Goal: Task Accomplishment & Management: Manage account settings

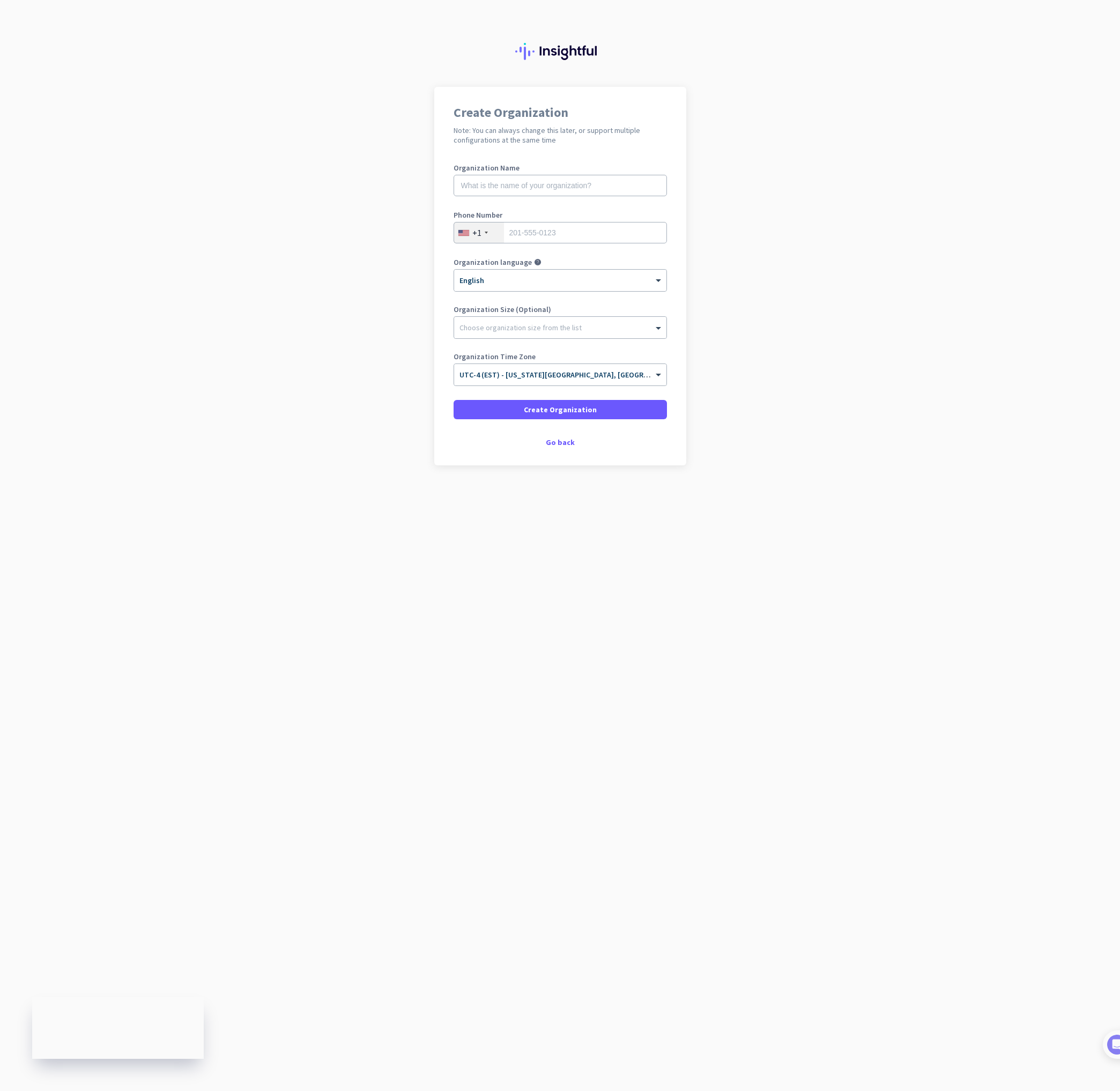
click at [551, 447] on div "Create Organization Note: You can always change this later, or support multiple…" at bounding box center [560, 275] width 252 height 378
click at [509, 395] on div "Organization Time Zone × UTC-4 (EST) - New York City, Brooklyn, Queens, Philade…" at bounding box center [560, 374] width 213 height 43
click at [511, 402] on span at bounding box center [560, 410] width 213 height 26
click at [514, 184] on input "text" at bounding box center [560, 185] width 213 height 21
type input "n/a"
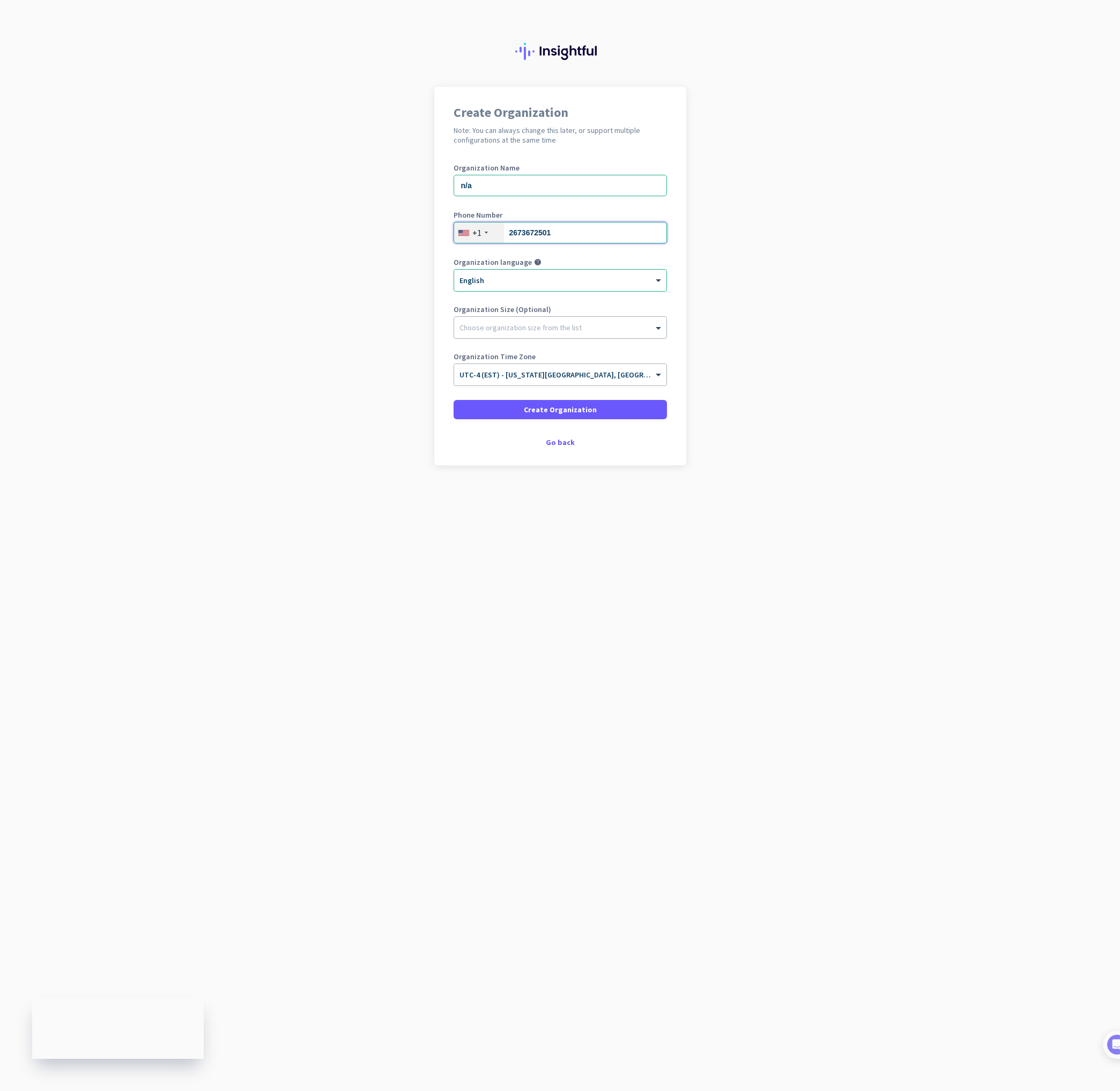
type input "2673672501"
click at [558, 448] on div "Create Organization Note: You can always change this later, or support multiple…" at bounding box center [560, 275] width 252 height 378
click at [558, 440] on div "Go back" at bounding box center [560, 442] width 213 height 7
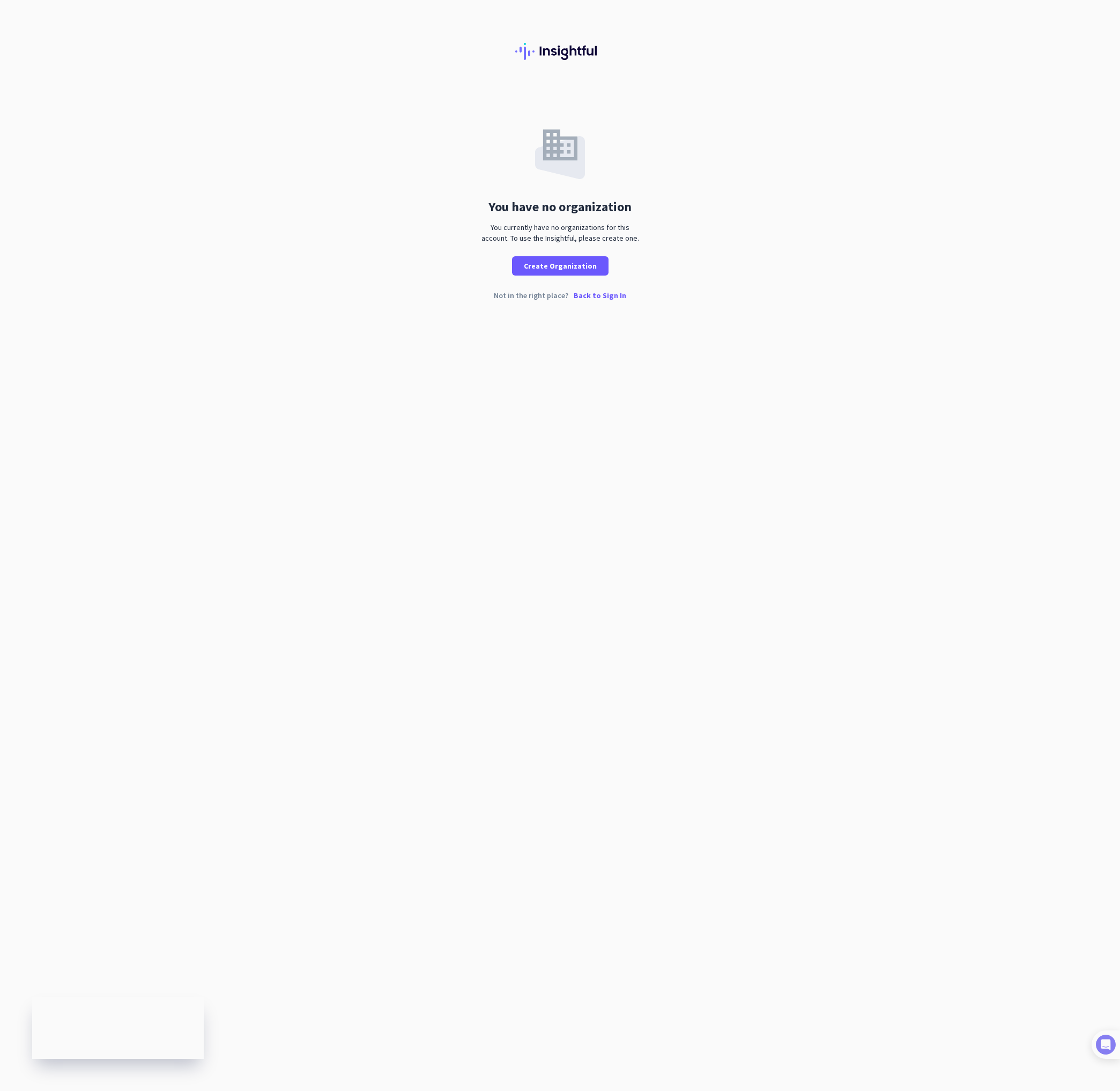
click at [1115, 1051] on img at bounding box center [1106, 1045] width 20 height 20
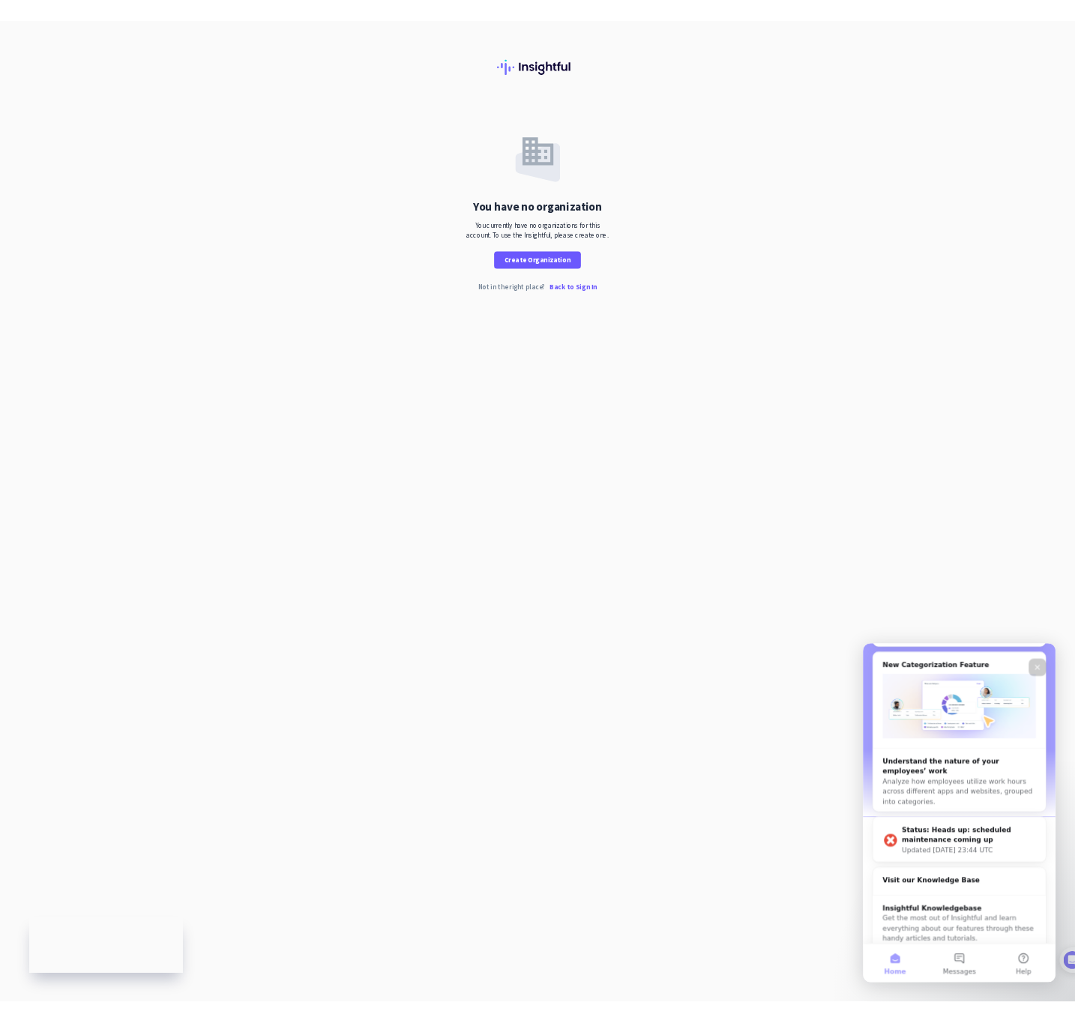
scroll to position [679, 0]
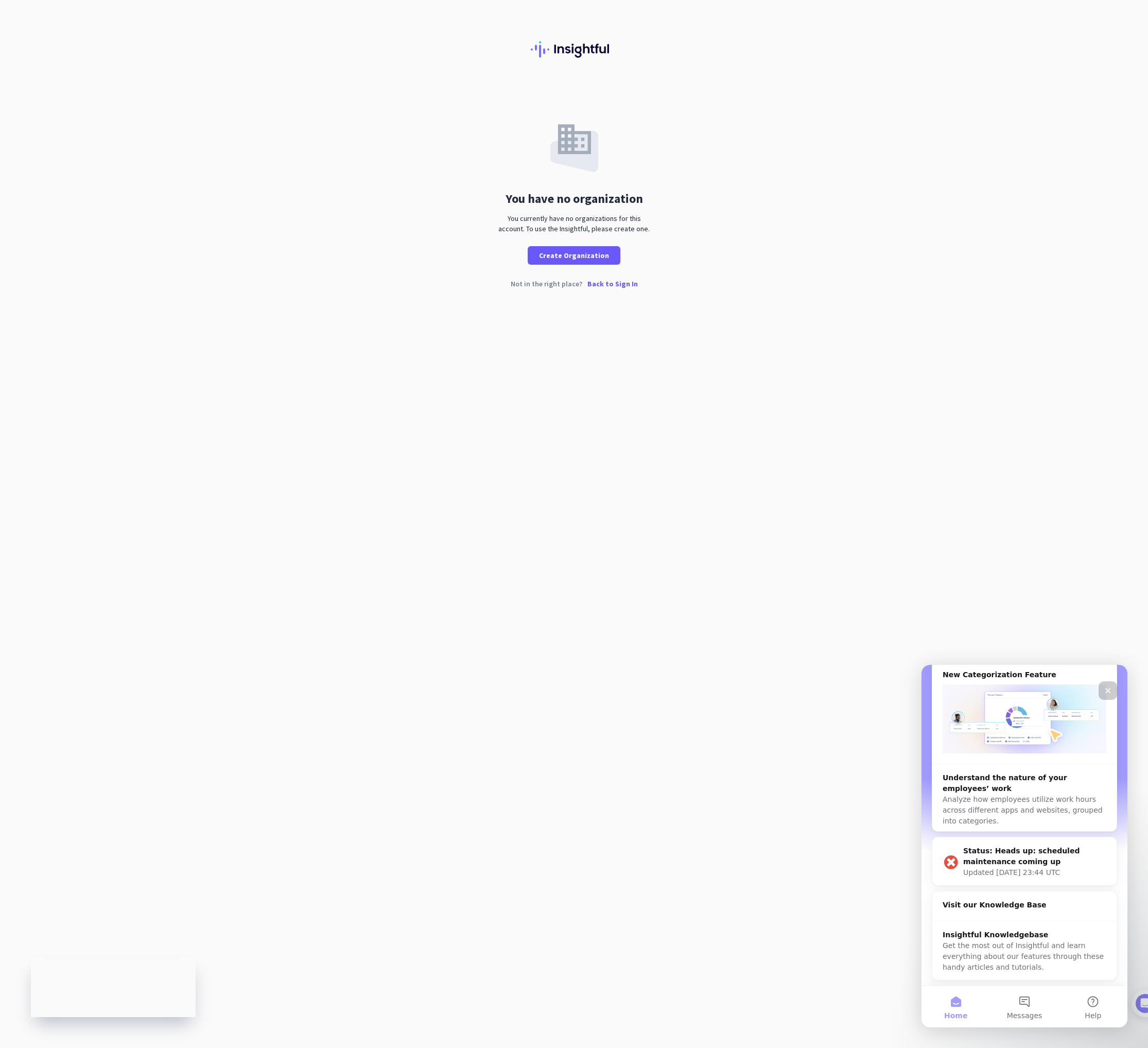
click at [1020, 900] on h2 "Visit our Knowledge Base" at bounding box center [1024, 905] width 163 height 11
click at [988, 902] on h2 "Visit our Knowledge Base" at bounding box center [1024, 905] width 163 height 11
click at [1004, 931] on div "Insightful Knowledgebase" at bounding box center [1024, 935] width 163 height 11
click at [492, 304] on div "Not in the right place? Back to Sign In" at bounding box center [574, 292] width 1148 height 23
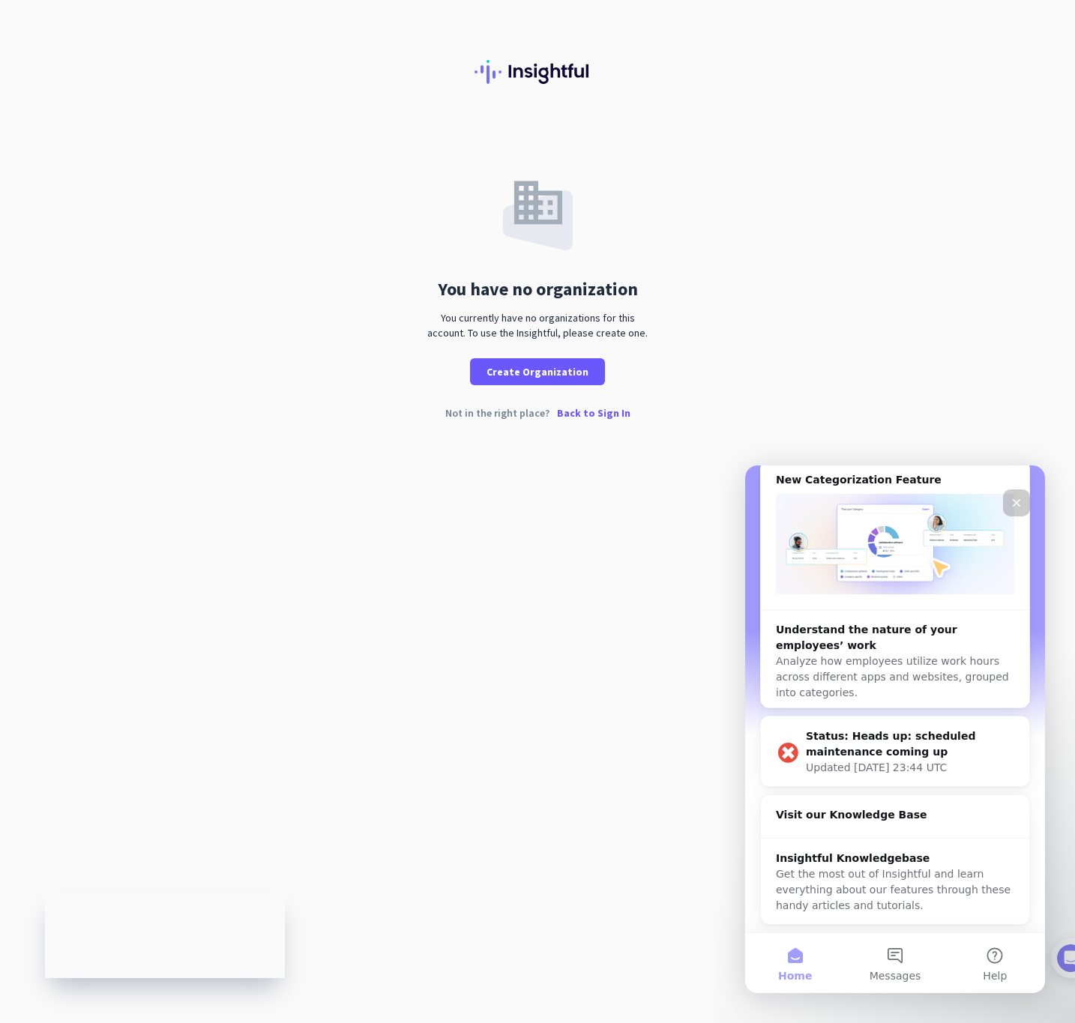
click at [508, 82] on div at bounding box center [537, 60] width 1075 height 121
click at [506, 75] on img at bounding box center [538, 72] width 126 height 24
click at [586, 423] on div "Not in the right place? Back to Sign In" at bounding box center [537, 425] width 1075 height 34
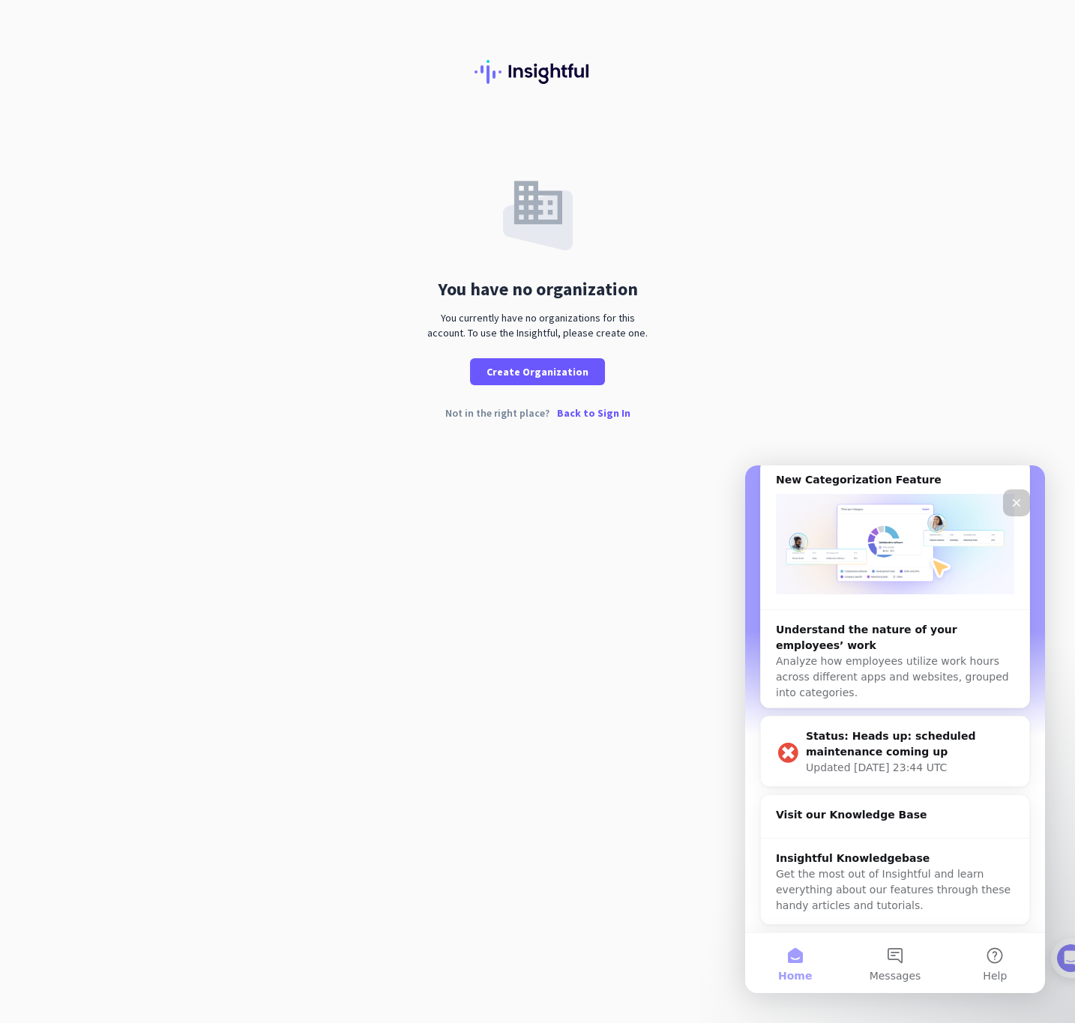
click at [584, 417] on p "Back to Sign In" at bounding box center [593, 413] width 73 height 10
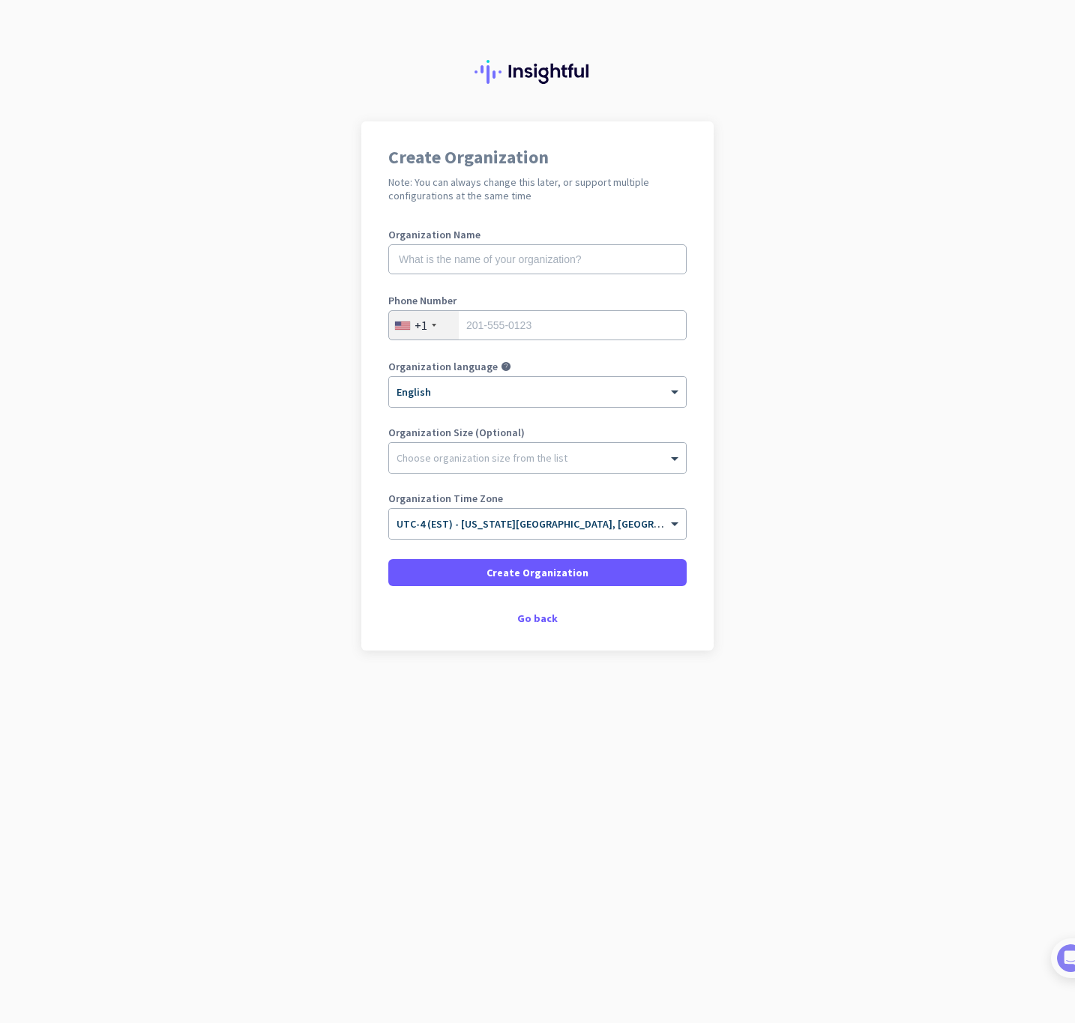
click at [499, 592] on div "Create Organization Note: You can always change this later, or support multiple…" at bounding box center [537, 385] width 352 height 529
click at [499, 587] on span at bounding box center [537, 573] width 298 height 36
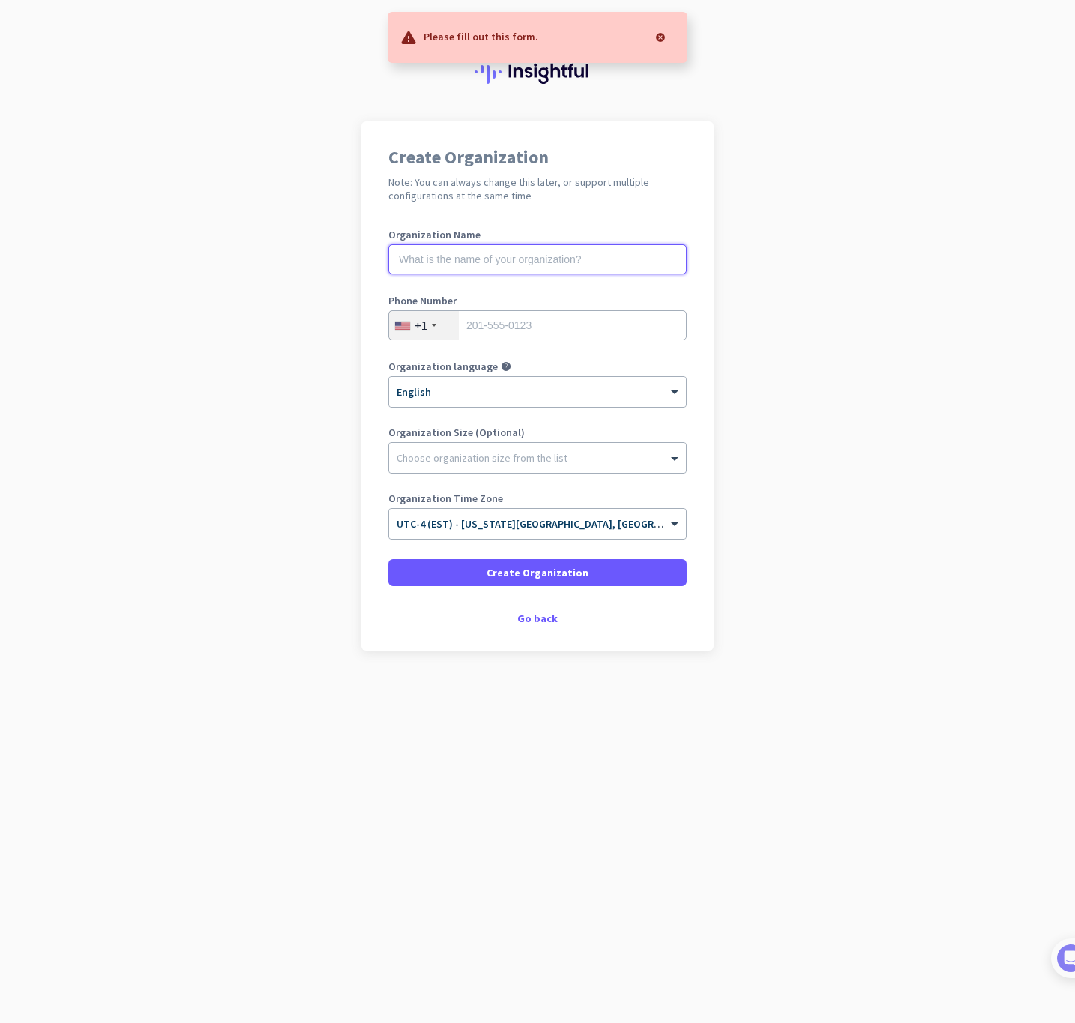
click at [445, 266] on input "text" at bounding box center [537, 259] width 298 height 30
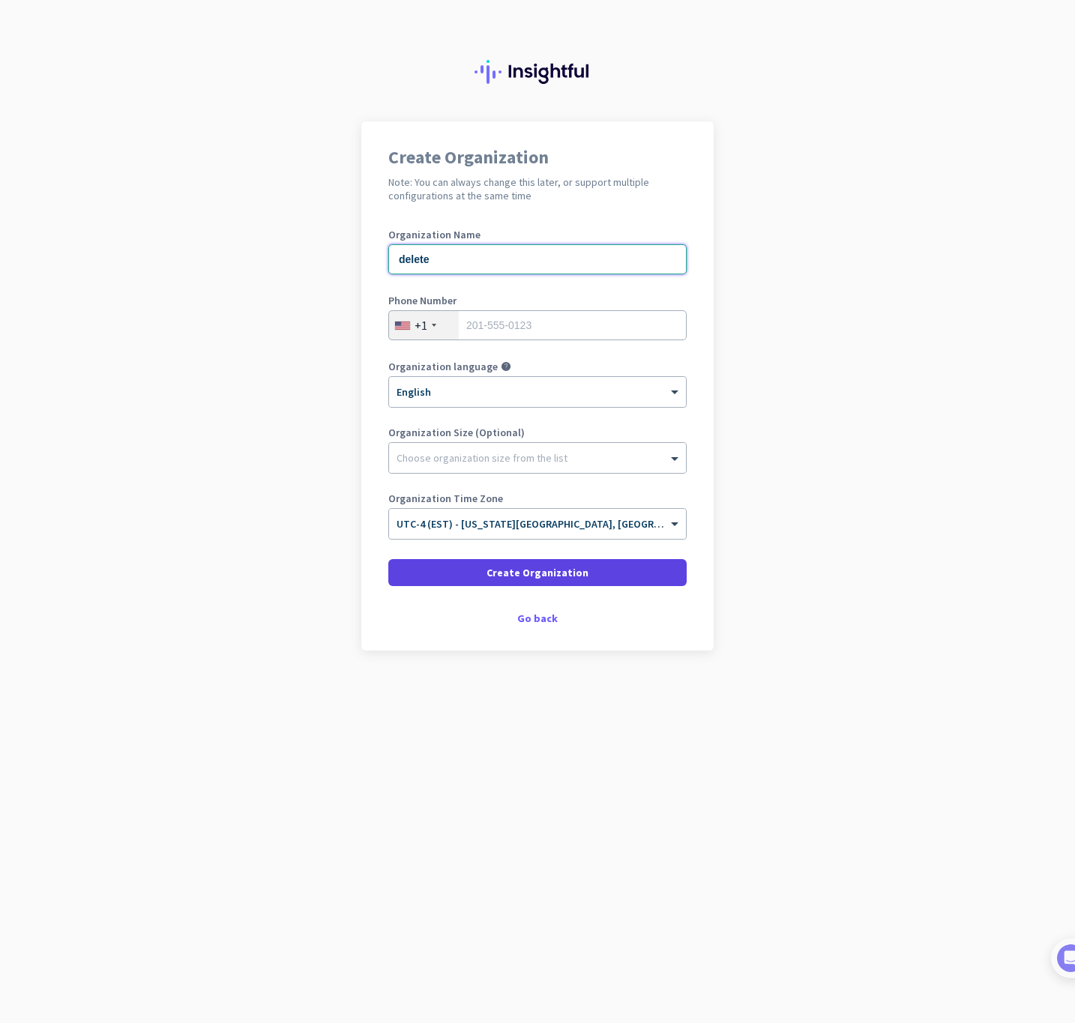
type input "delete"
click at [402, 556] on span at bounding box center [537, 573] width 298 height 36
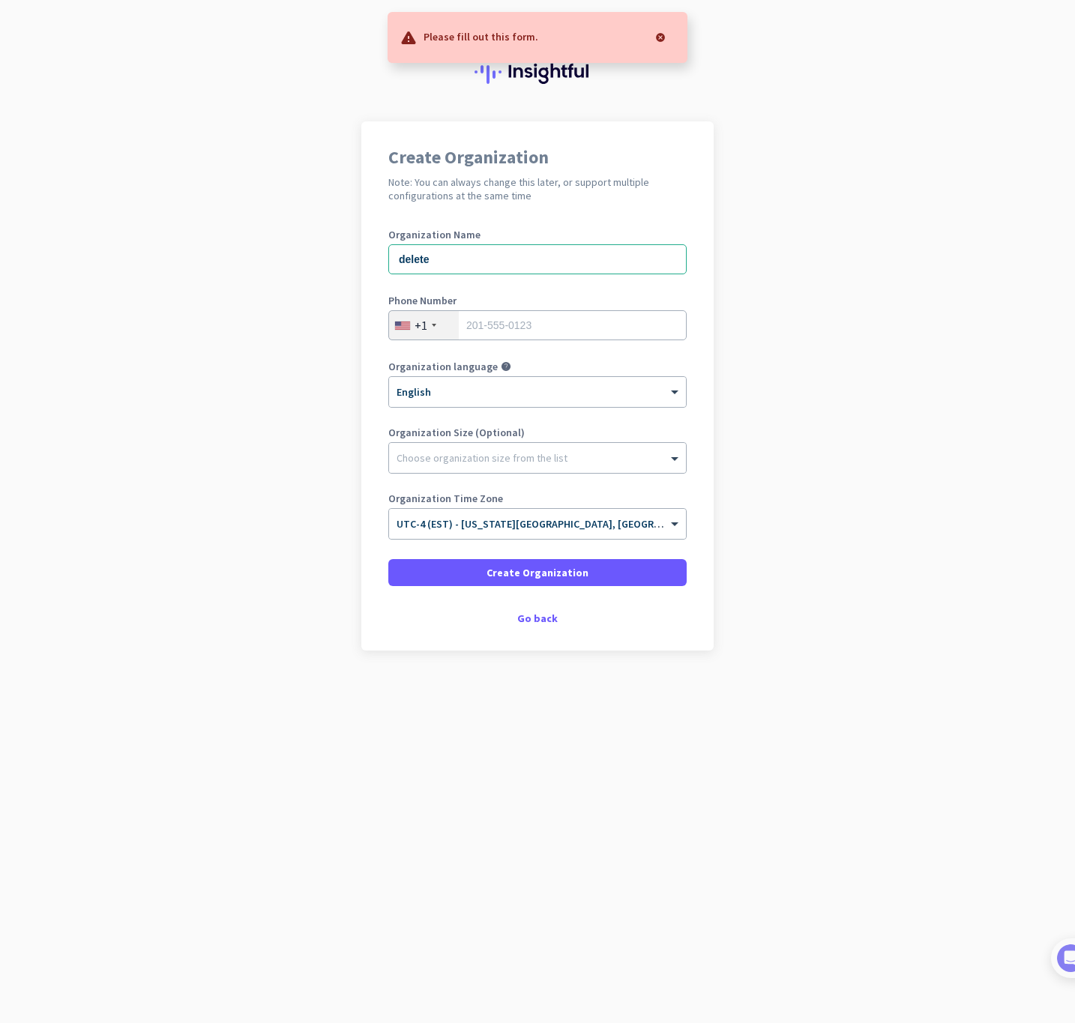
click at [538, 281] on div "Organization Name delete" at bounding box center [537, 259] width 298 height 60
click at [485, 335] on input "tel" at bounding box center [537, 325] width 298 height 30
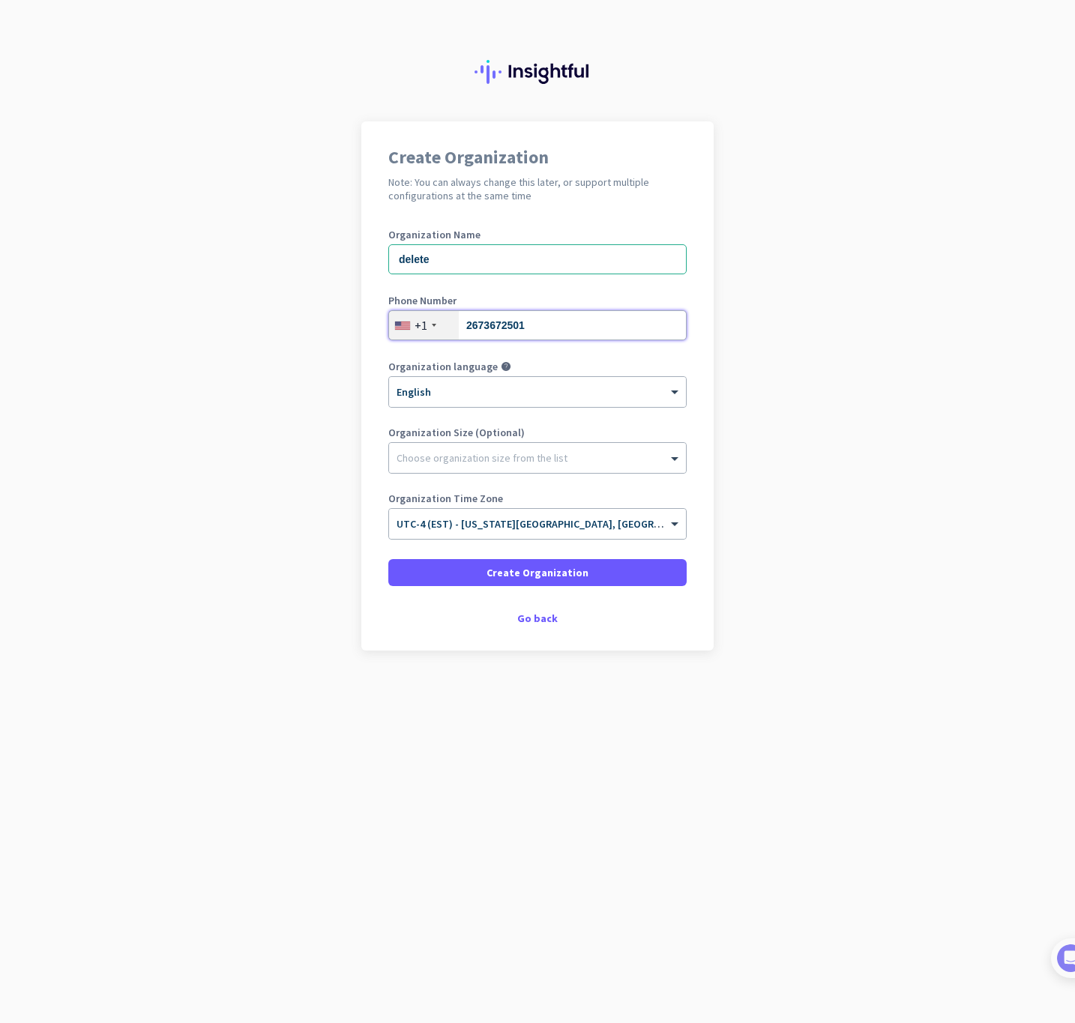
type input "2673672501"
click at [414, 475] on div "Organization Size (Optional) Choose organization size from the list" at bounding box center [537, 457] width 298 height 60
click at [566, 466] on div "Choose organization size from the list" at bounding box center [537, 458] width 297 height 30
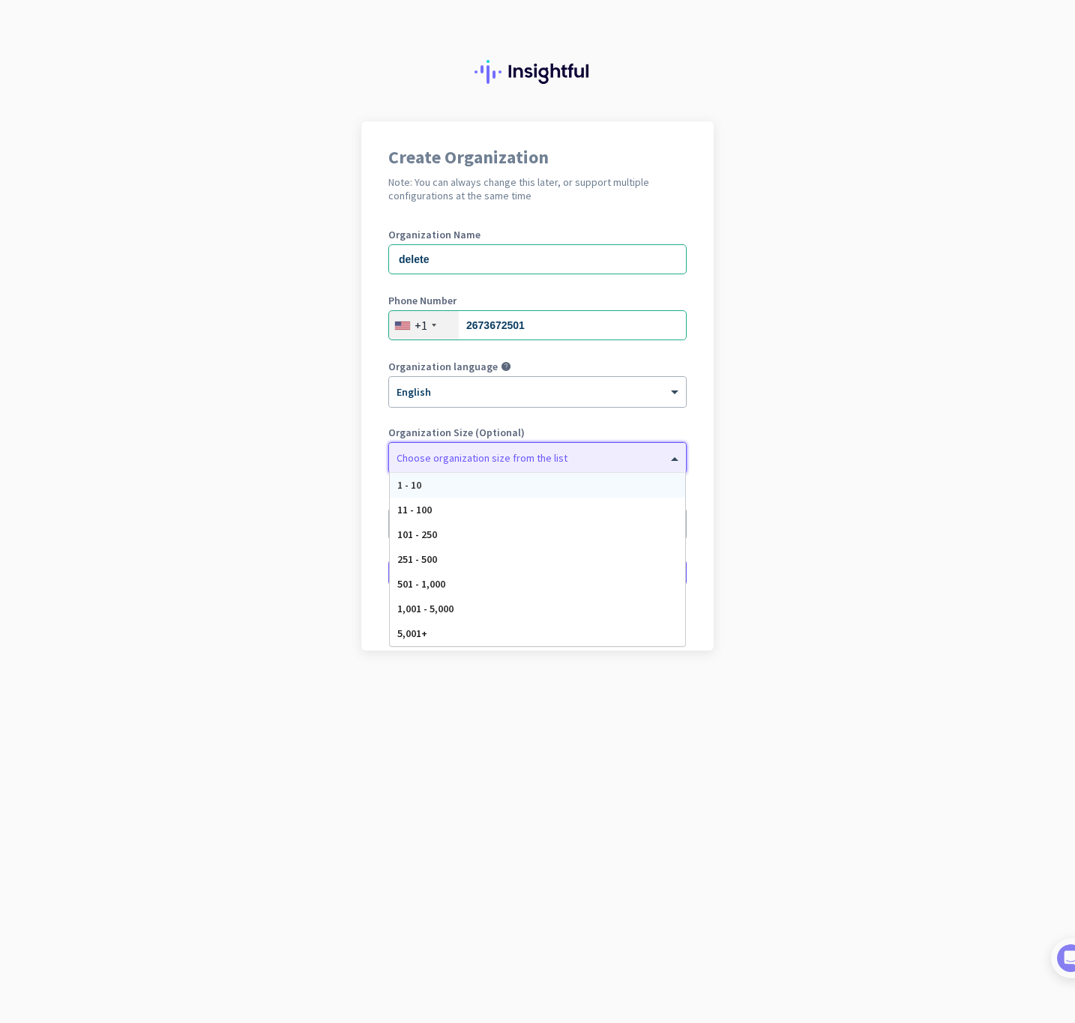
click at [522, 489] on div "1 - 10" at bounding box center [537, 485] width 295 height 25
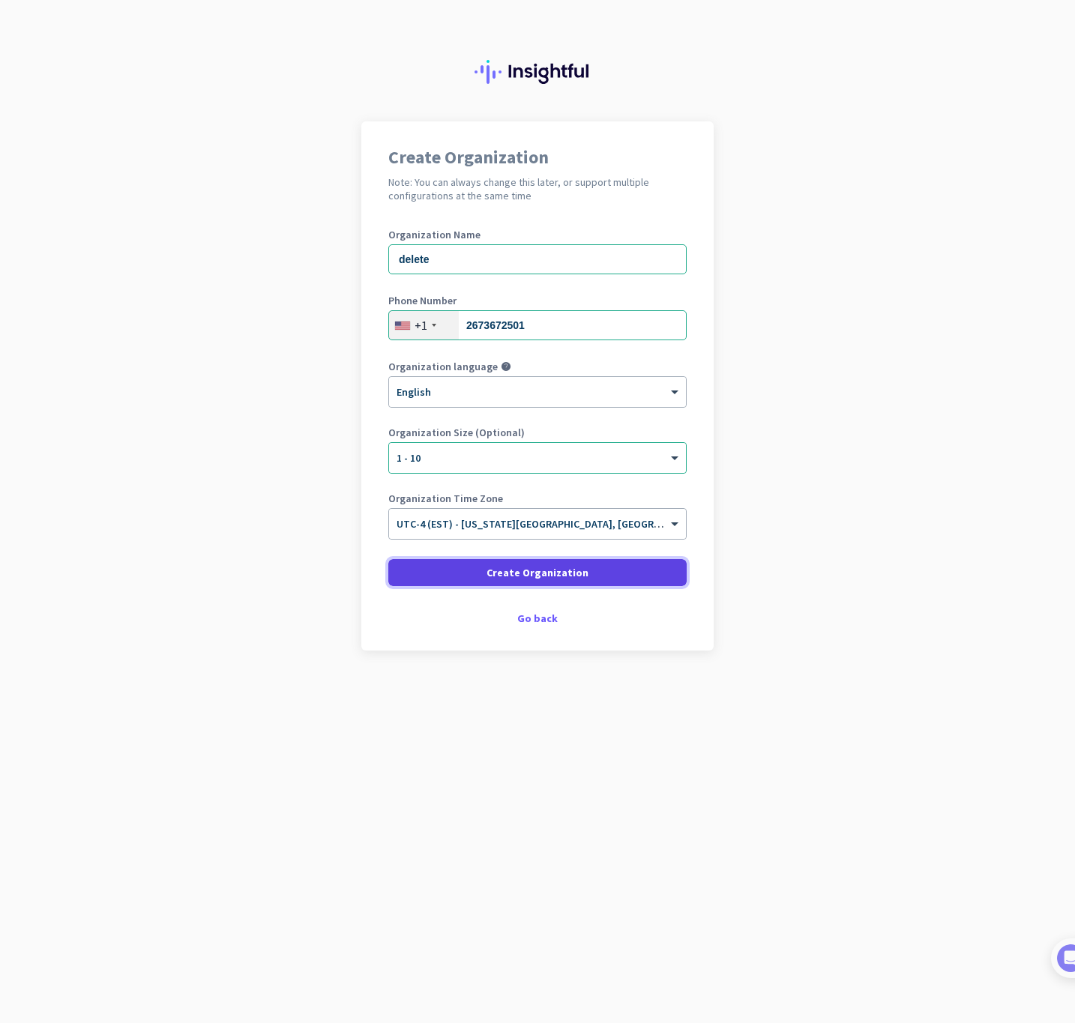
click at [516, 583] on span at bounding box center [537, 573] width 298 height 36
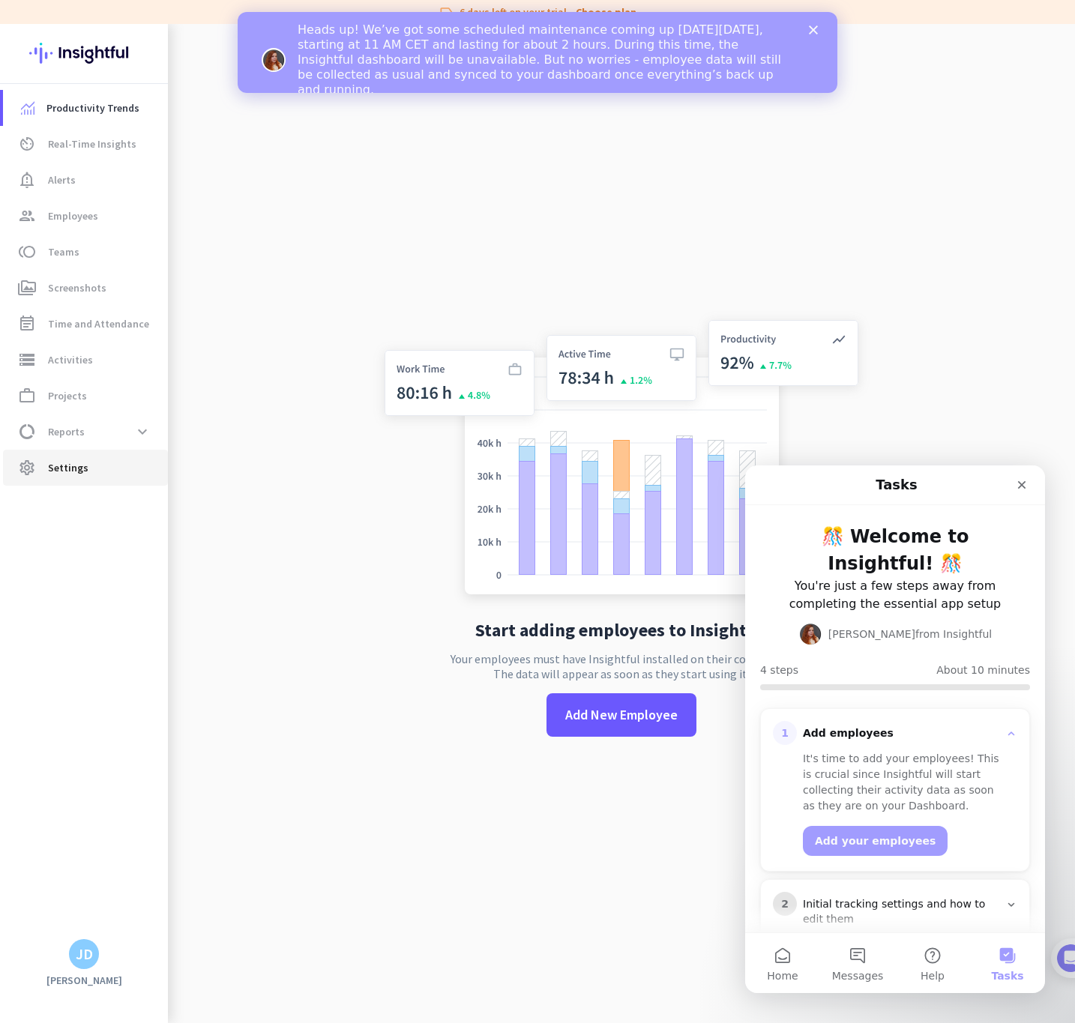
click at [72, 480] on link "settings Settings" at bounding box center [85, 468] width 165 height 36
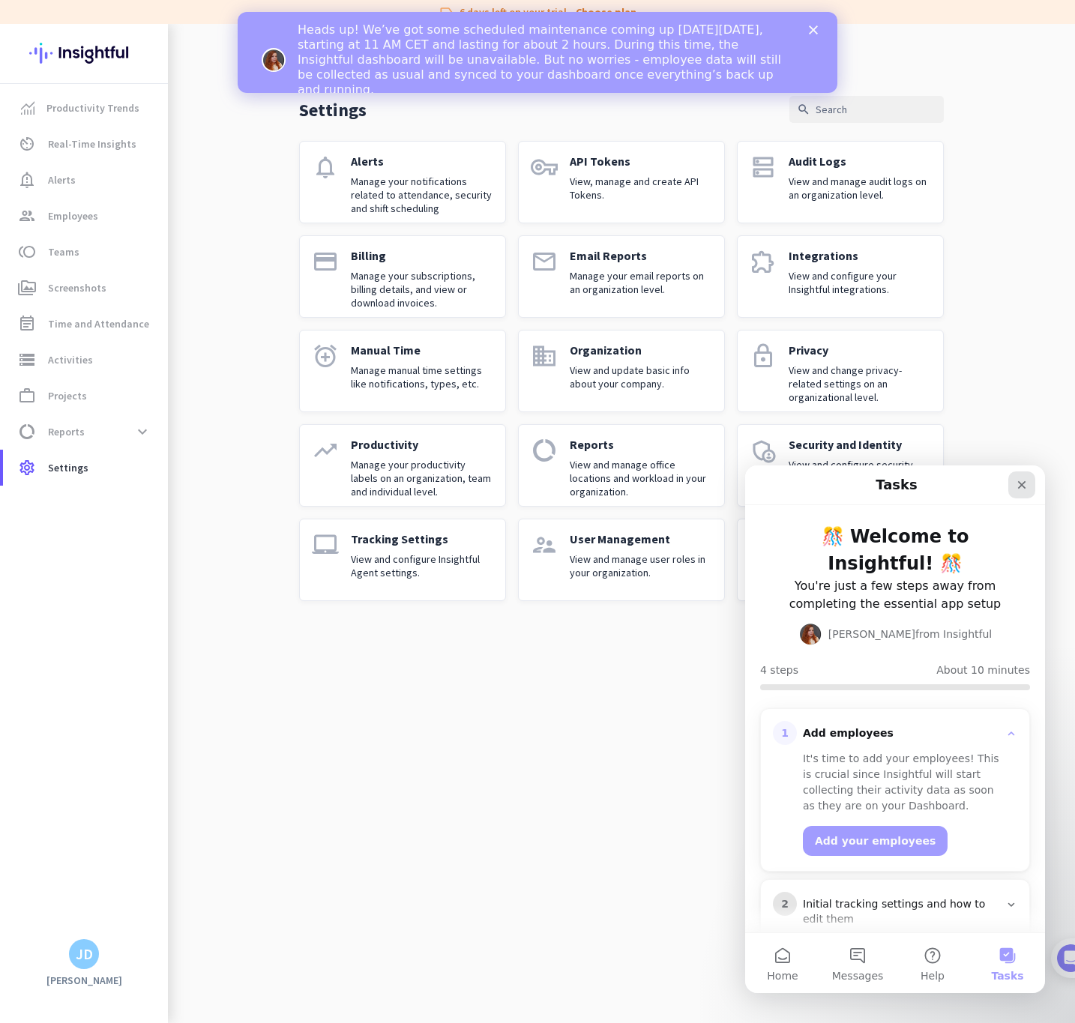
click at [1026, 496] on div "Close" at bounding box center [1021, 485] width 27 height 27
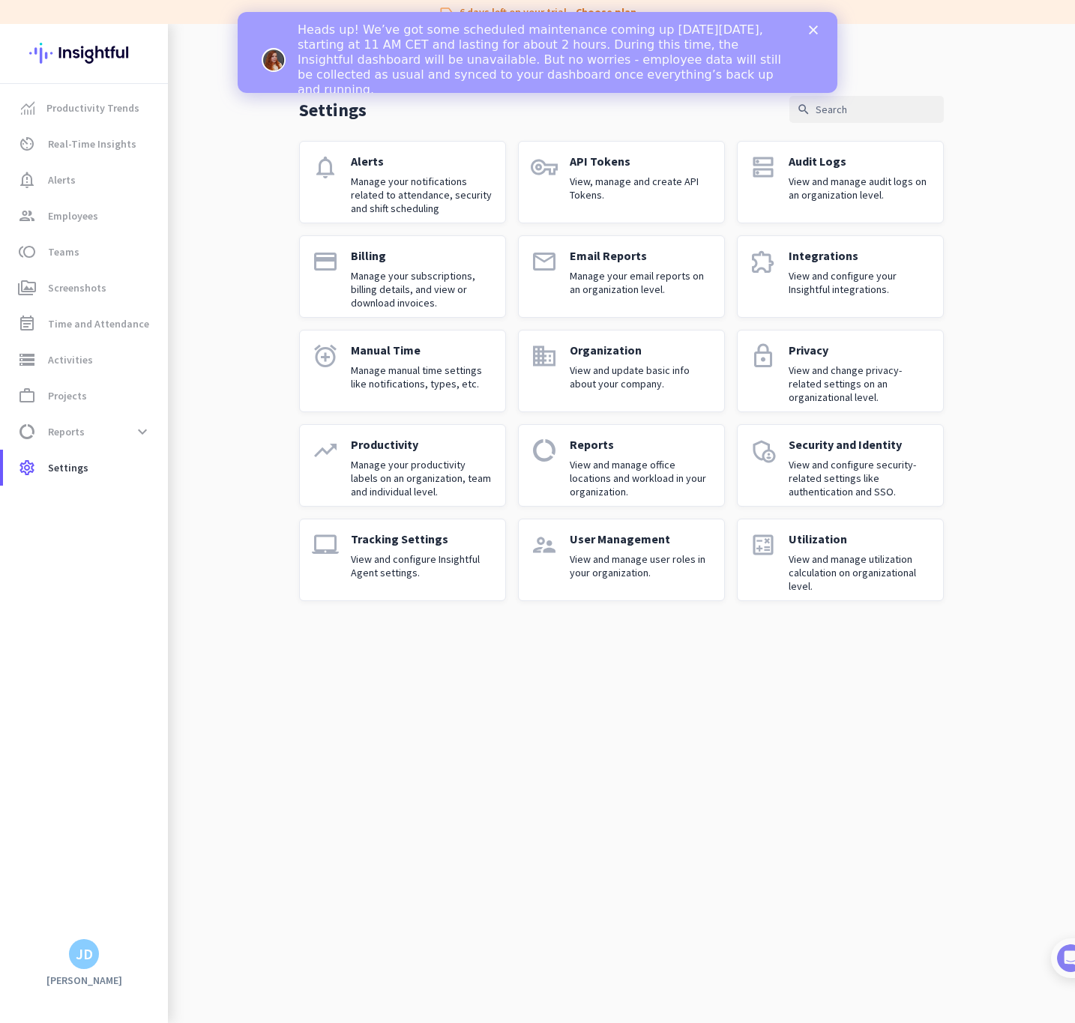
click at [84, 972] on div "Productivity Trends av_timer Real-Time Insights notification_important Alerts g…" at bounding box center [84, 523] width 168 height 999
click at [84, 961] on div "JD" at bounding box center [84, 954] width 17 height 15
click at [211, 845] on span "Personal Settings" at bounding box center [163, 844] width 115 height 27
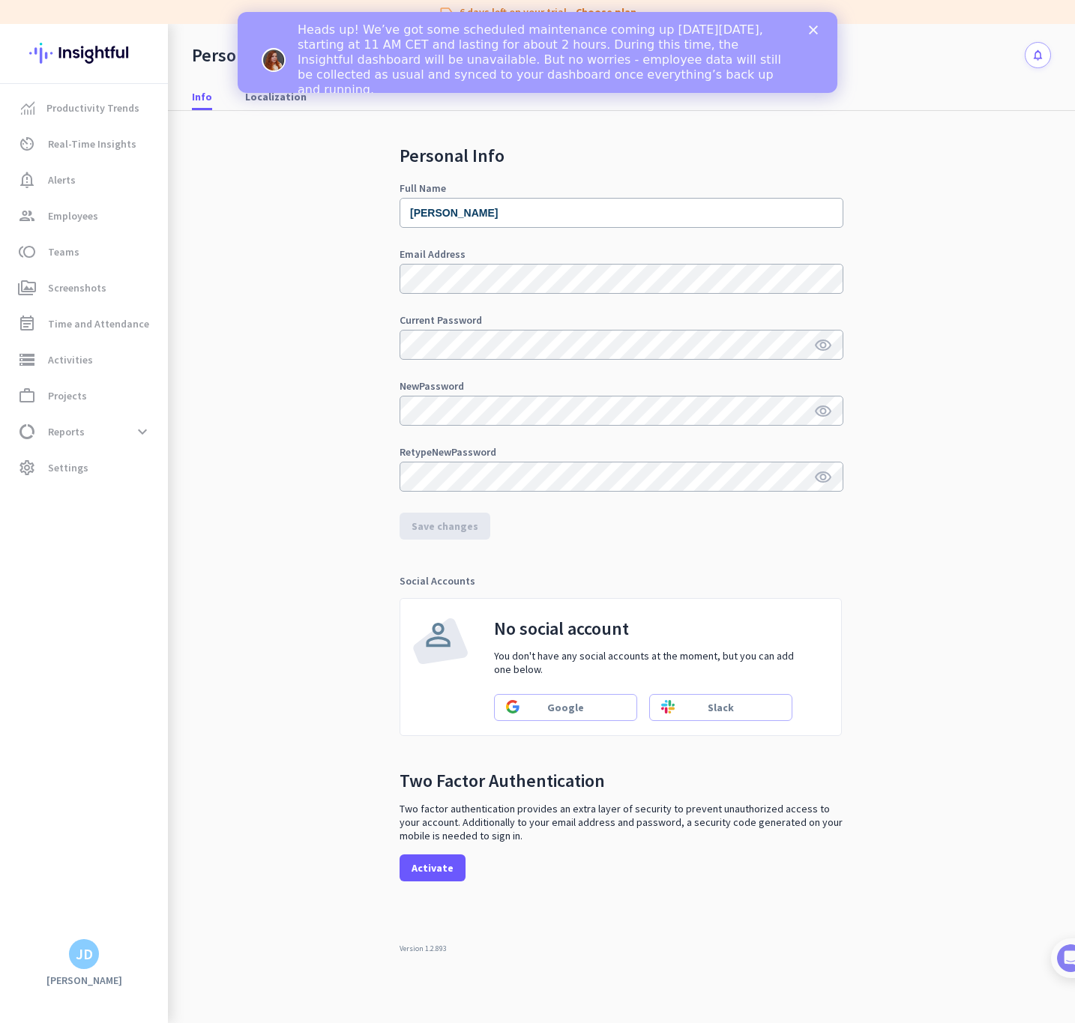
click at [627, 187] on div "Full Name" at bounding box center [622, 188] width 444 height 10
click at [76, 474] on span "Settings" at bounding box center [68, 468] width 40 height 18
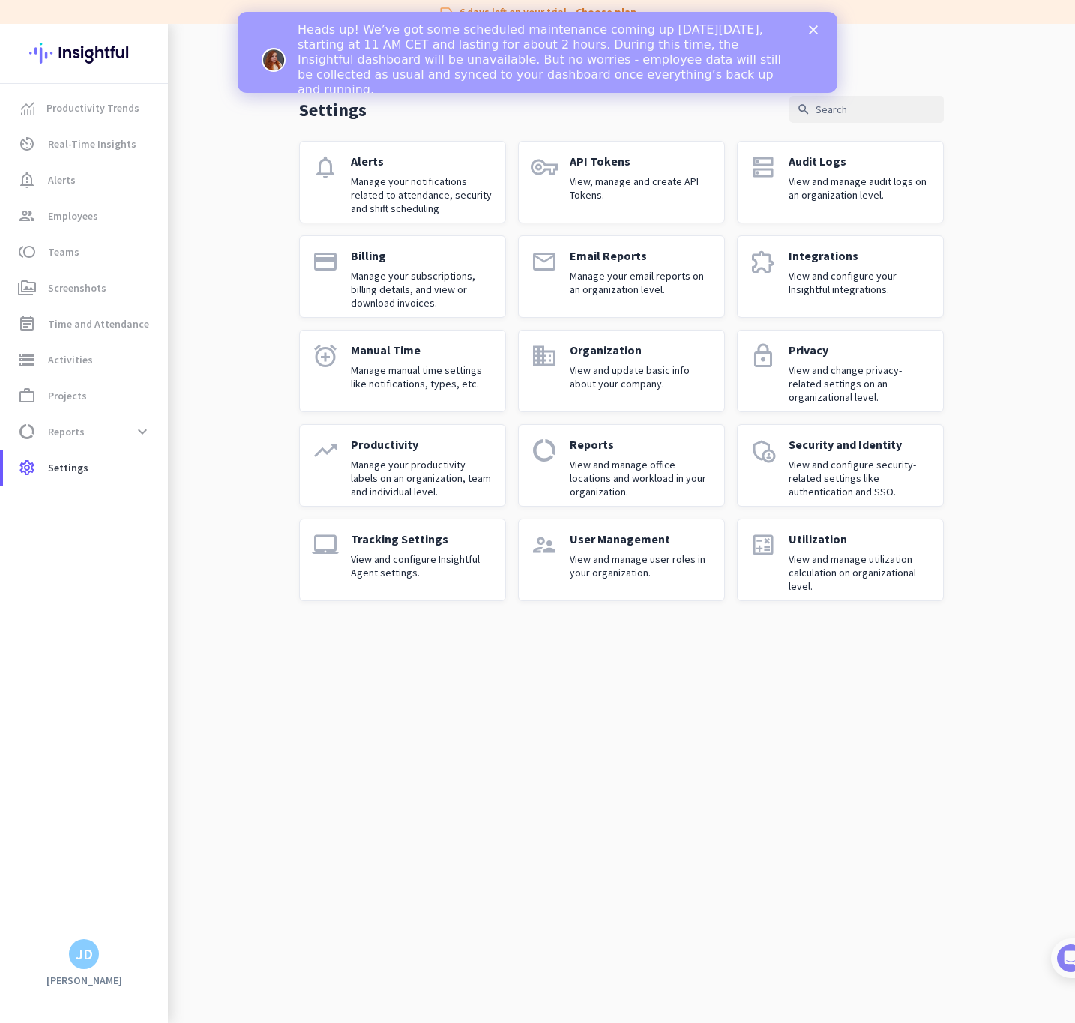
click at [883, 487] on p "View and configure security-related settings like authentication and SSO." at bounding box center [860, 478] width 142 height 40
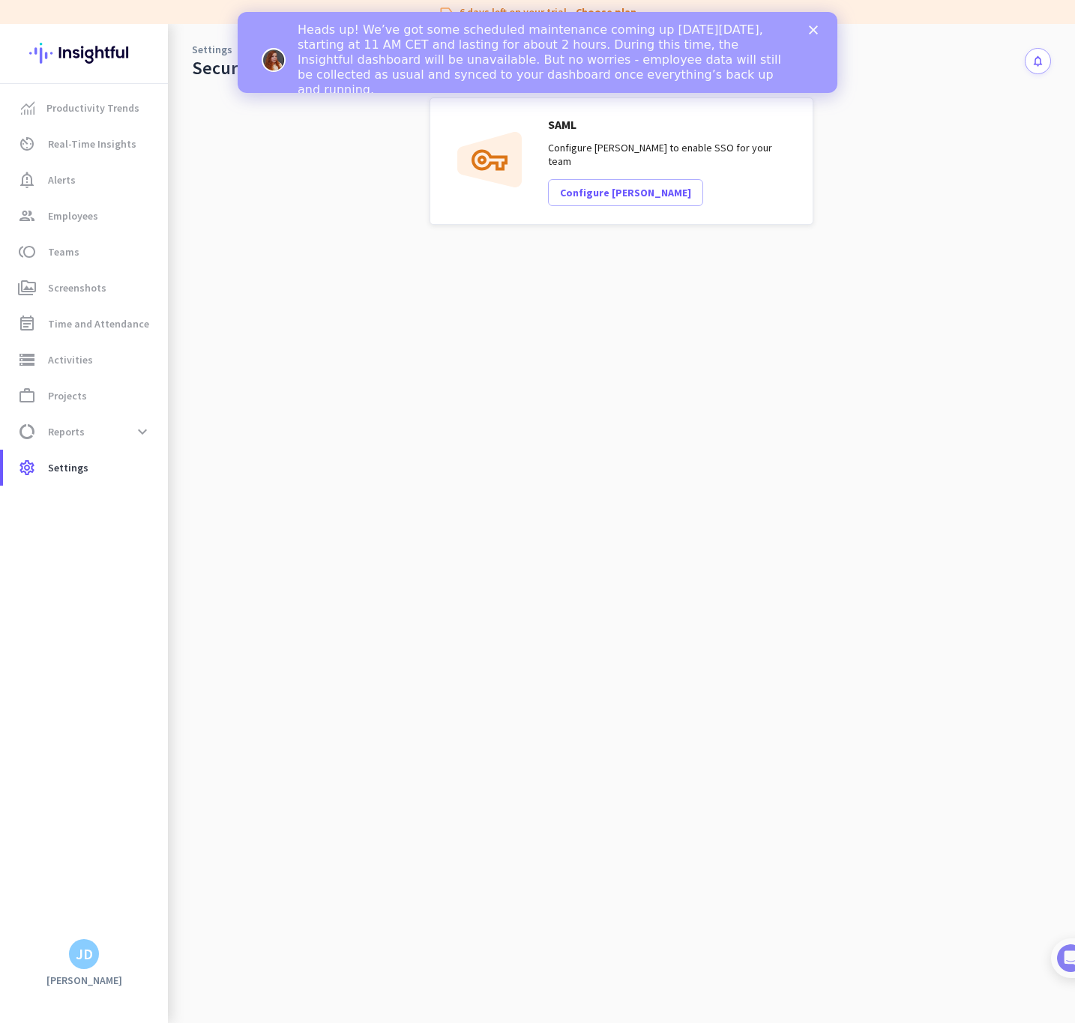
click at [292, 278] on app-security-list "[PERSON_NAME] Configure [PERSON_NAME] to enable SSO for your team Configure [PE…" at bounding box center [621, 560] width 859 height 926
click at [818, 28] on div "Close" at bounding box center [816, 29] width 15 height 9
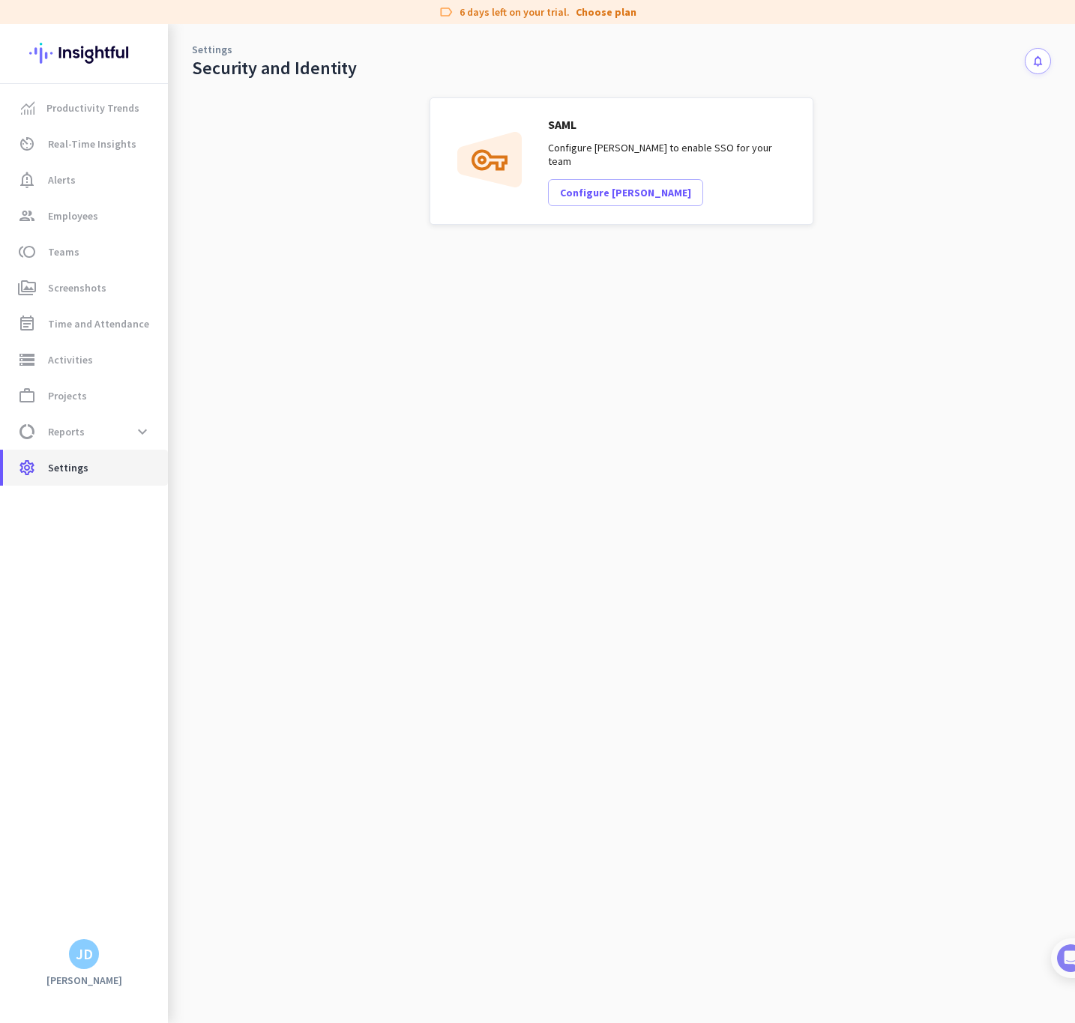
click at [86, 478] on link "settings Settings" at bounding box center [85, 468] width 165 height 36
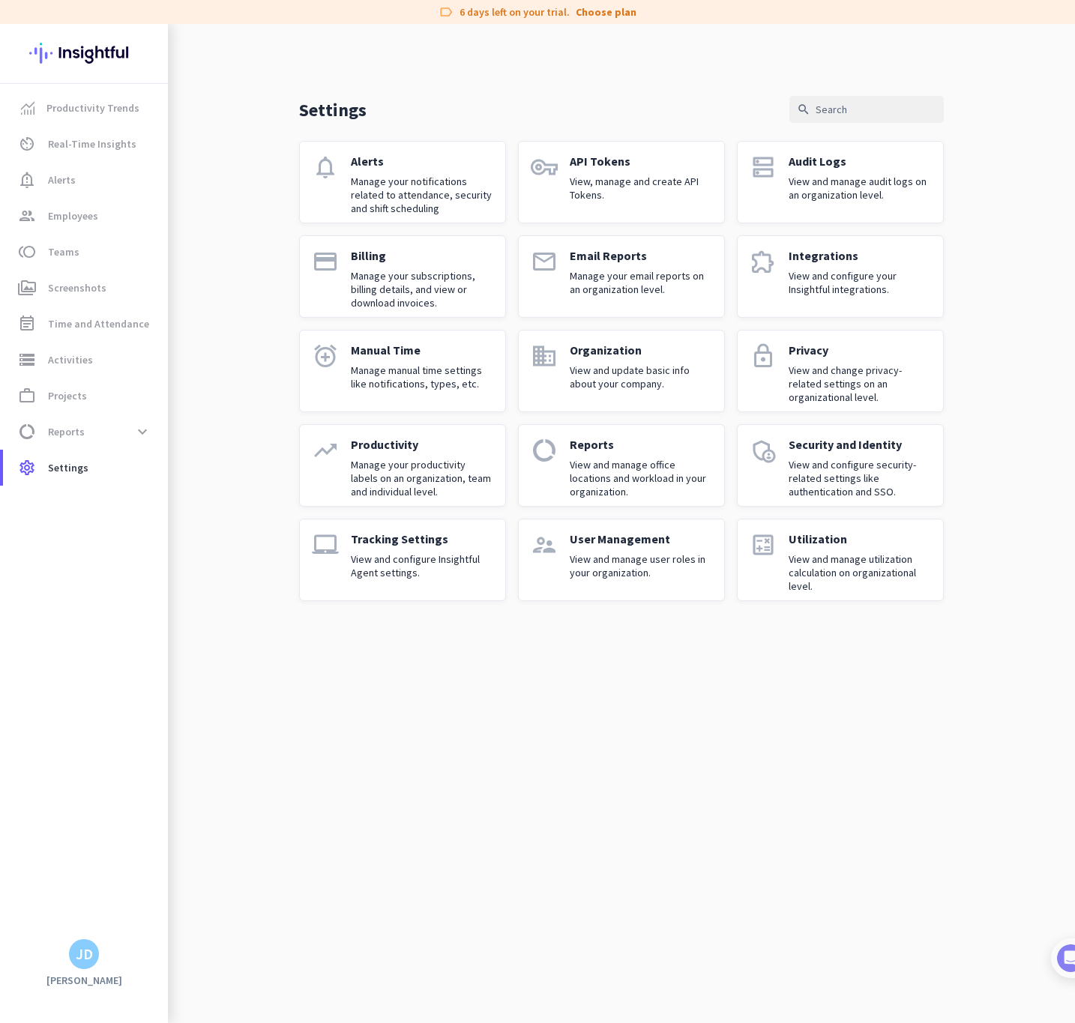
click at [628, 412] on div "notifications Alerts Manage your notifications related to attendance, security …" at bounding box center [621, 371] width 645 height 460
click at [628, 378] on p "View and update basic info about your company." at bounding box center [641, 377] width 142 height 27
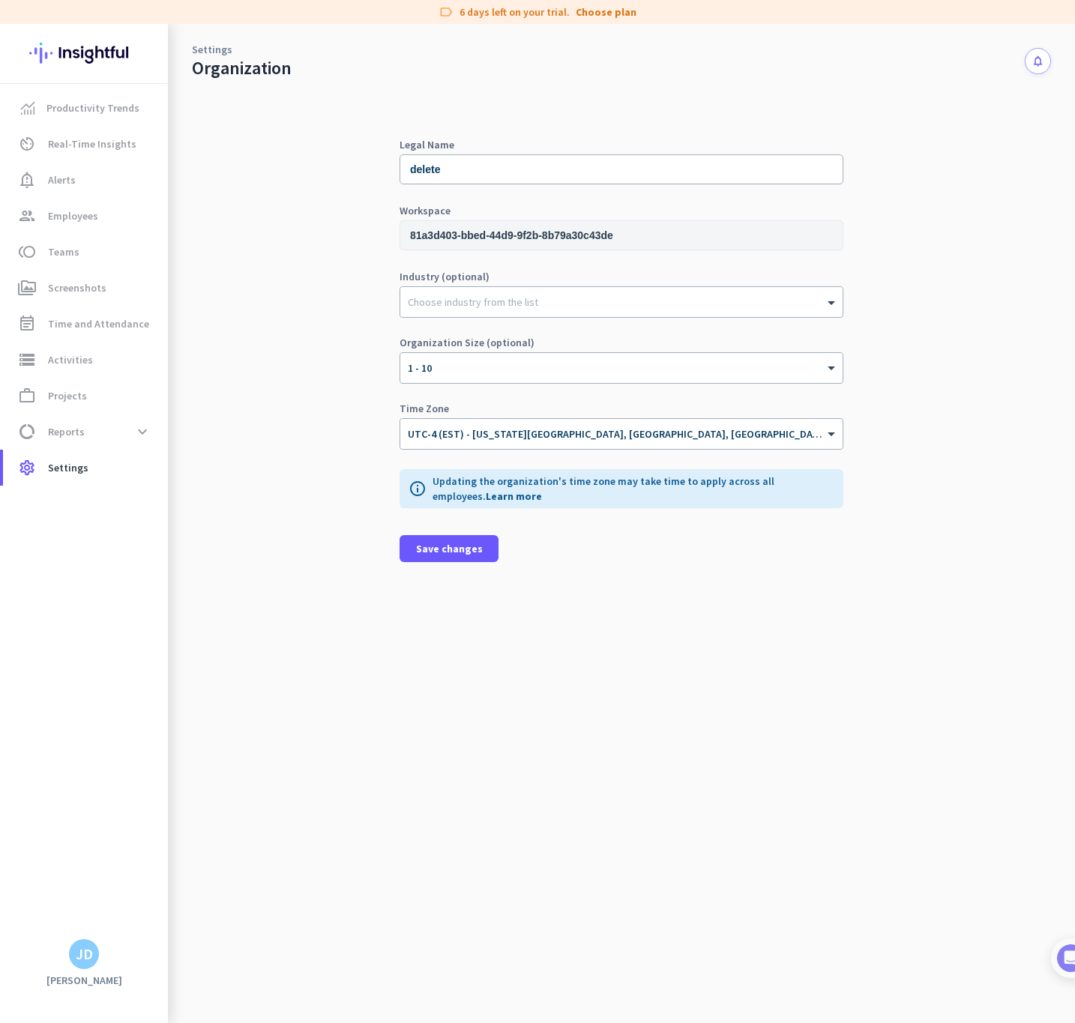
click at [637, 244] on input "81a3d403-bbed-44d9-9f2b-8b79a30c43de" at bounding box center [622, 235] width 444 height 30
click at [64, 468] on span "Settings" at bounding box center [68, 468] width 40 height 18
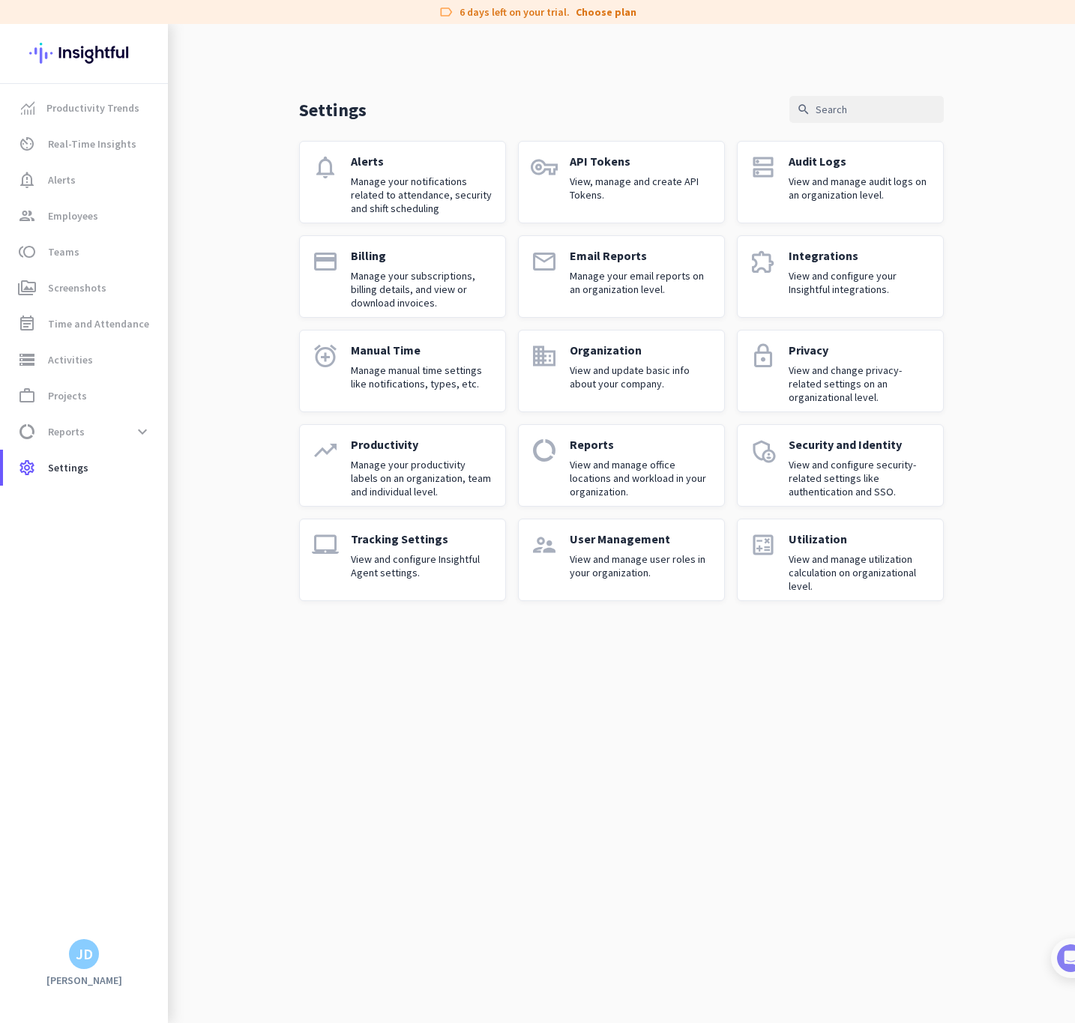
click at [405, 556] on p "View and configure Insightful Agent settings." at bounding box center [422, 566] width 142 height 27
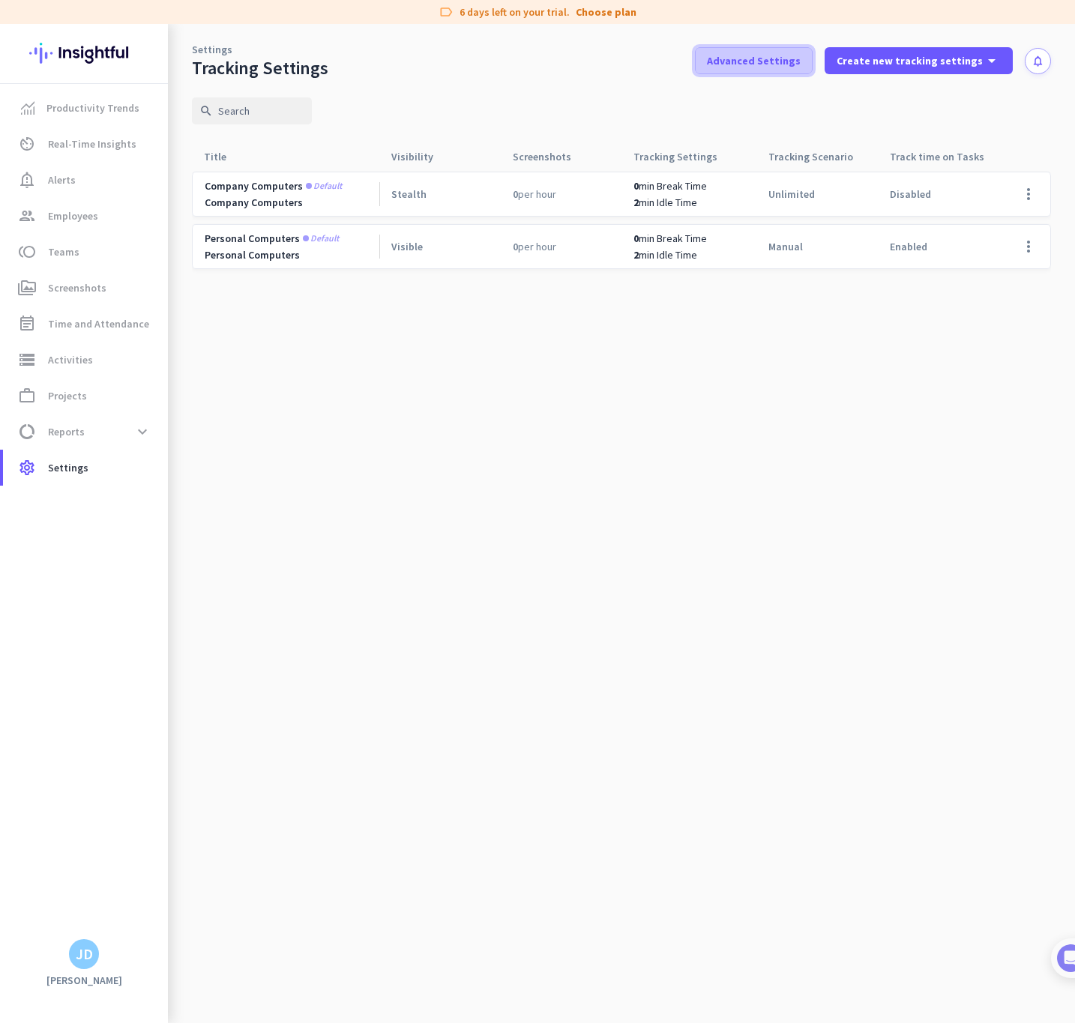
click at [812, 72] on span at bounding box center [754, 61] width 116 height 36
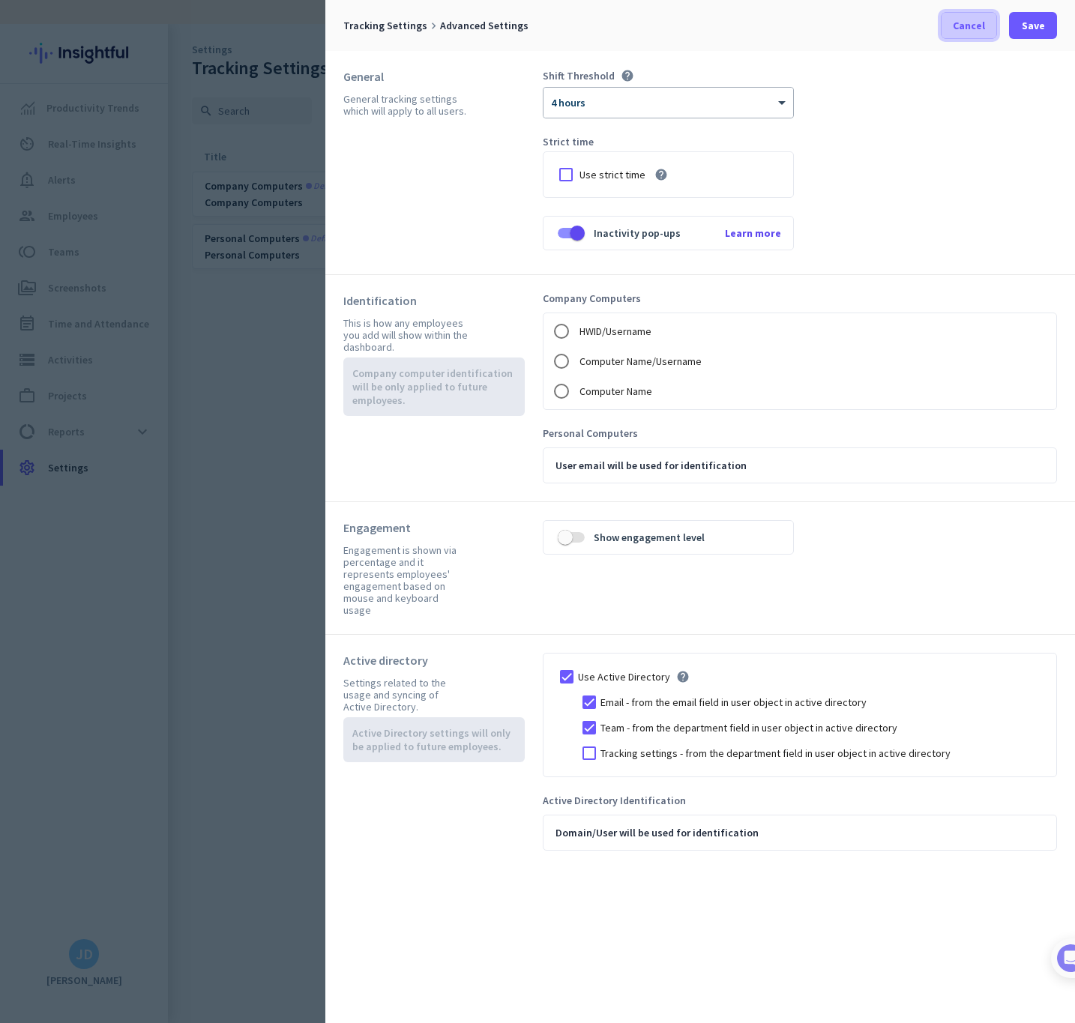
click at [981, 19] on span "Cancel" at bounding box center [969, 25] width 32 height 15
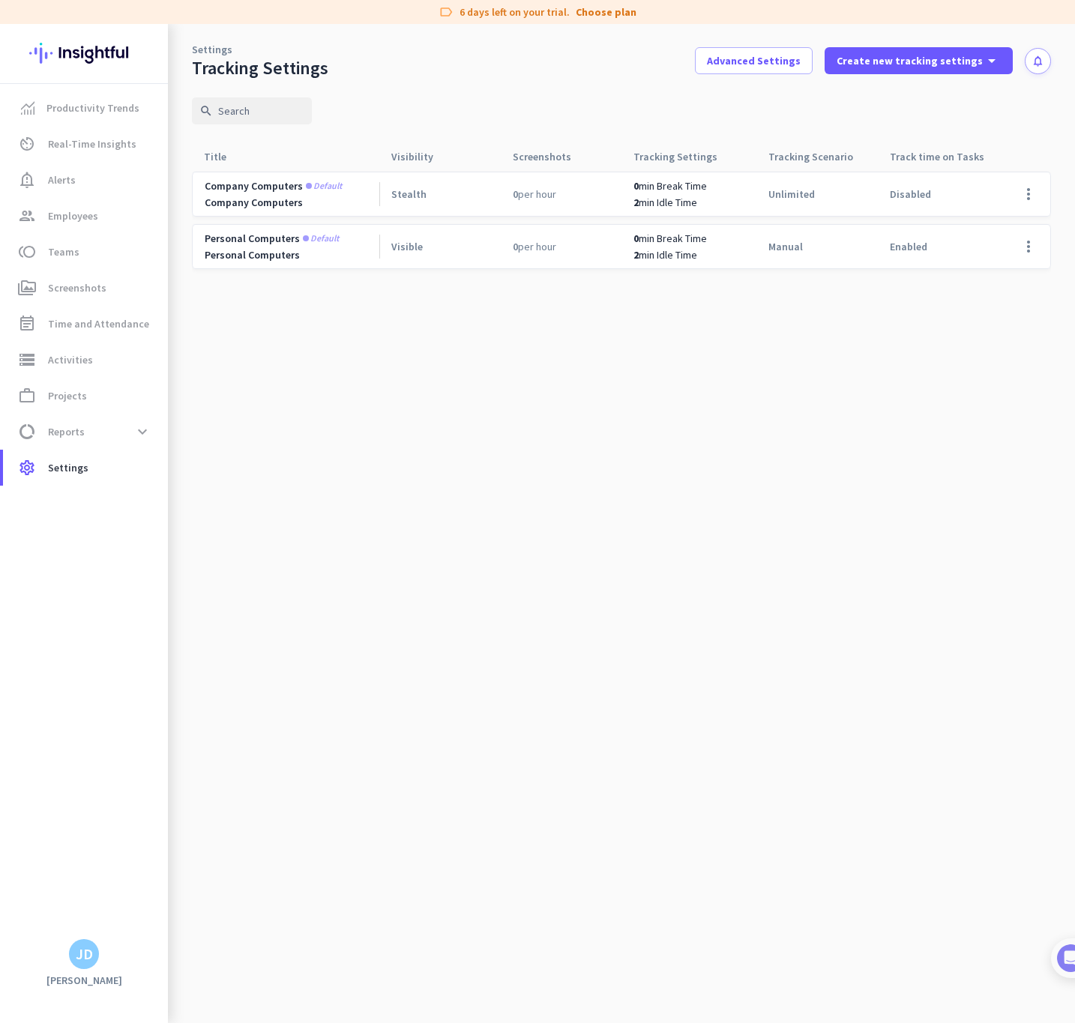
click at [94, 966] on app-letter-avatar "JD" at bounding box center [84, 954] width 30 height 30
click at [151, 846] on span "Personal Settings" at bounding box center [163, 844] width 91 height 13
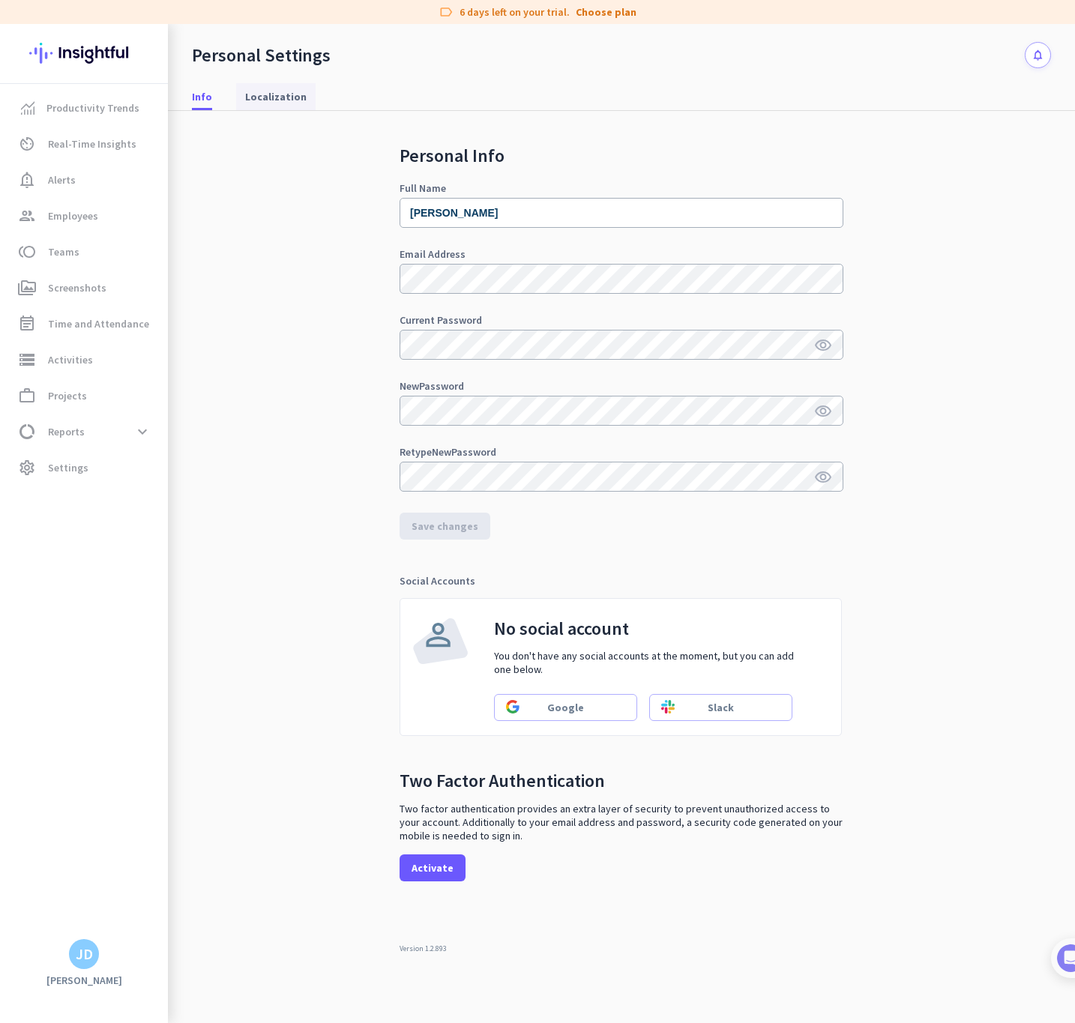
click at [271, 102] on span "Localization" at bounding box center [275, 96] width 61 height 15
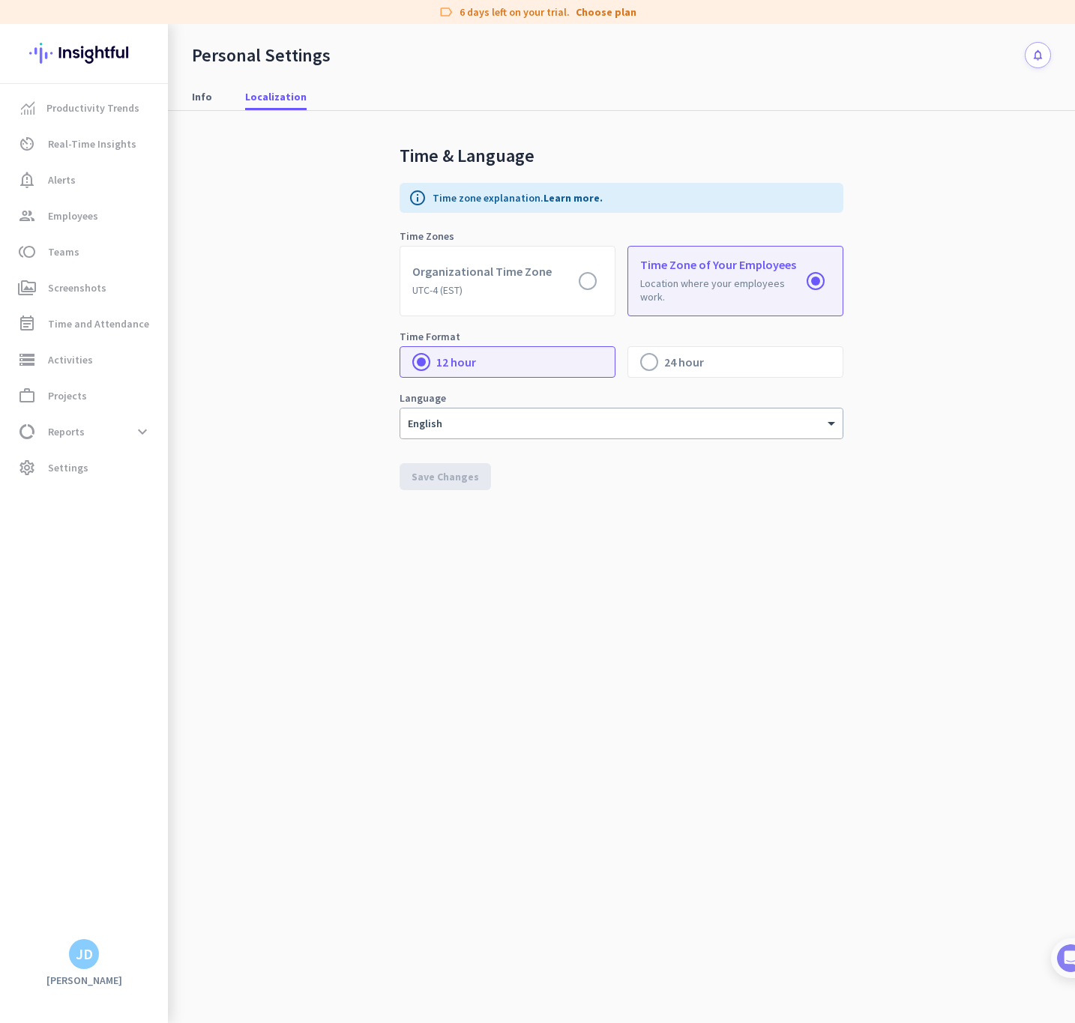
click at [75, 970] on div "Productivity Trends av_timer Real-Time Insights notification_important Alerts g…" at bounding box center [84, 523] width 168 height 999
click at [79, 964] on div "JD" at bounding box center [84, 954] width 30 height 30
click at [147, 892] on span "Help" at bounding box center [163, 898] width 91 height 13
click at [80, 954] on div "JD" at bounding box center [84, 954] width 17 height 15
click at [167, 850] on span "Personal Settings" at bounding box center [163, 844] width 91 height 13
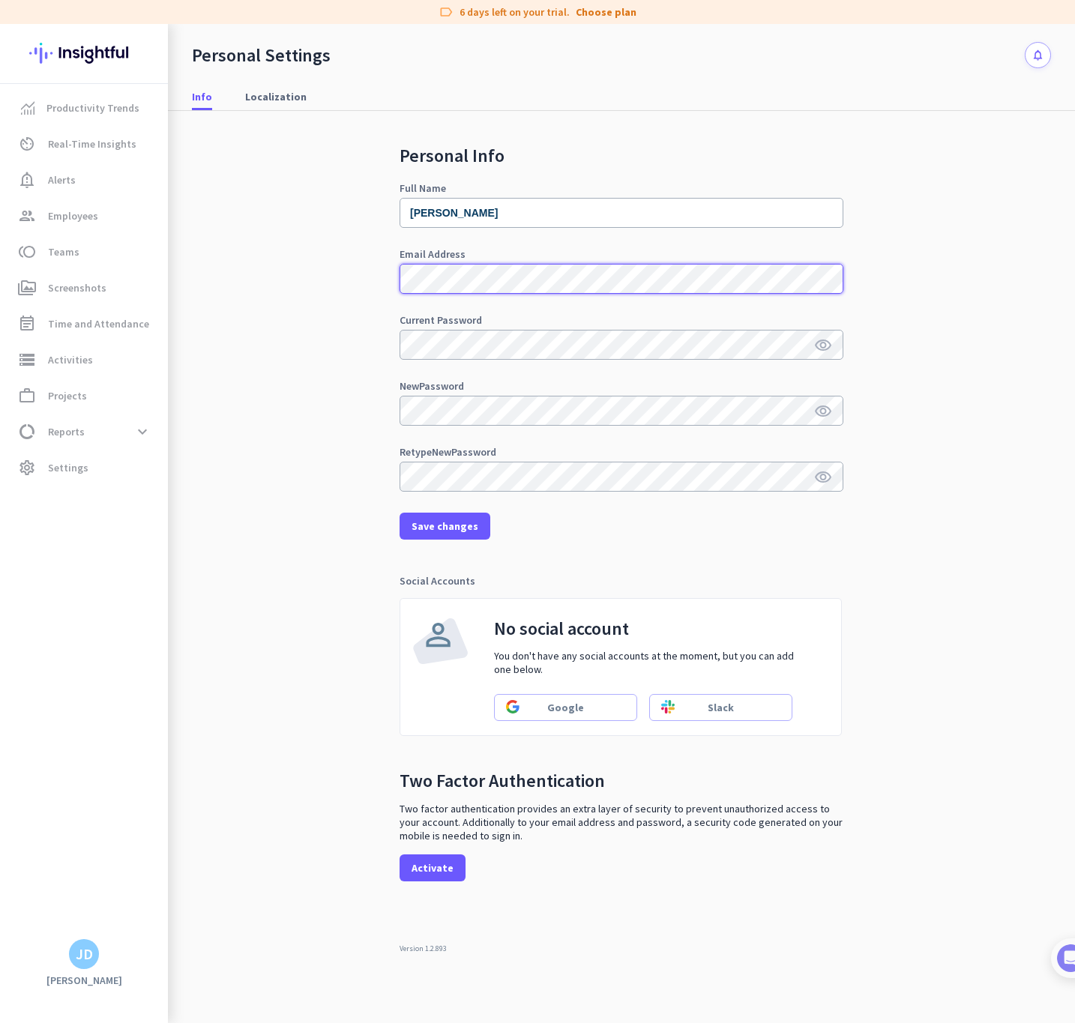
click at [400, 513] on button "Save changes" at bounding box center [445, 526] width 91 height 27
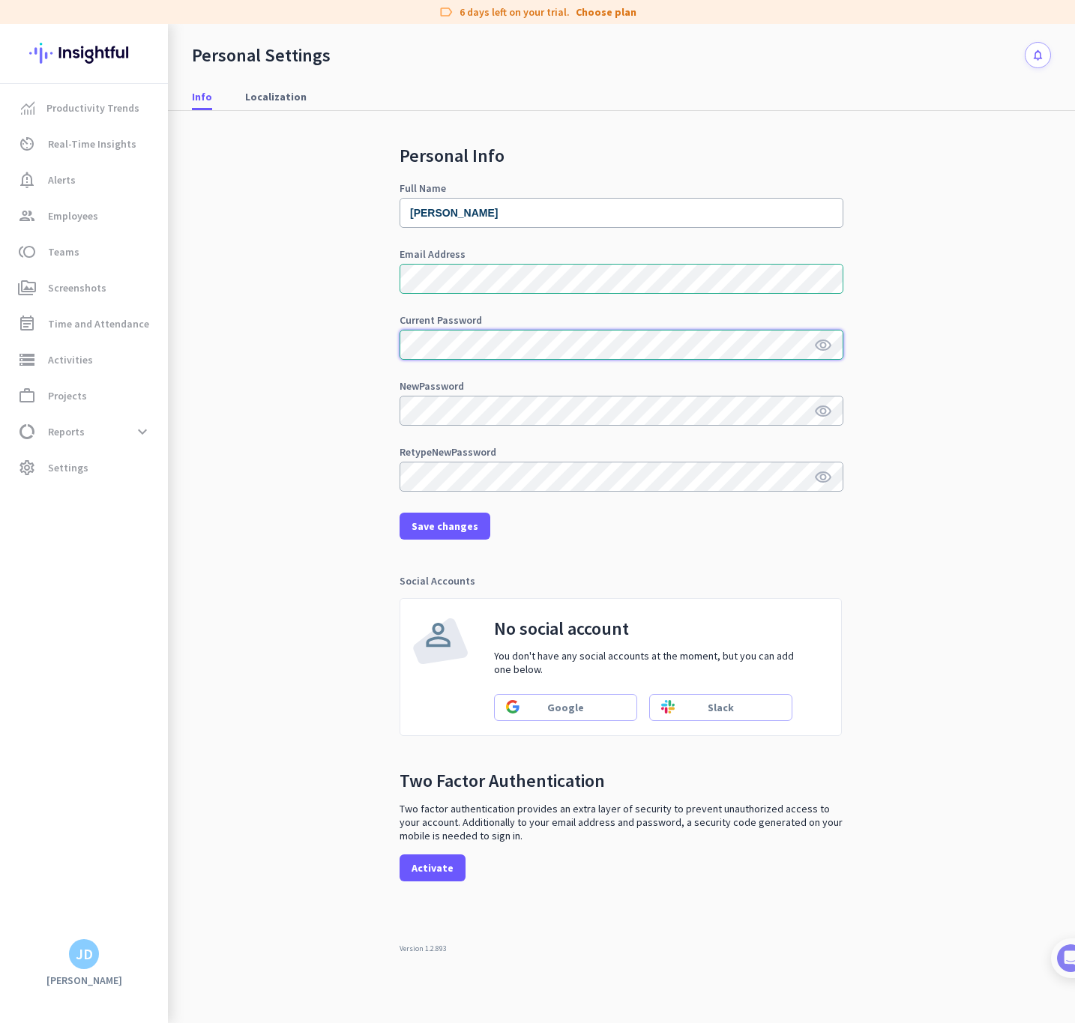
click at [400, 513] on button "Save changes" at bounding box center [445, 526] width 91 height 27
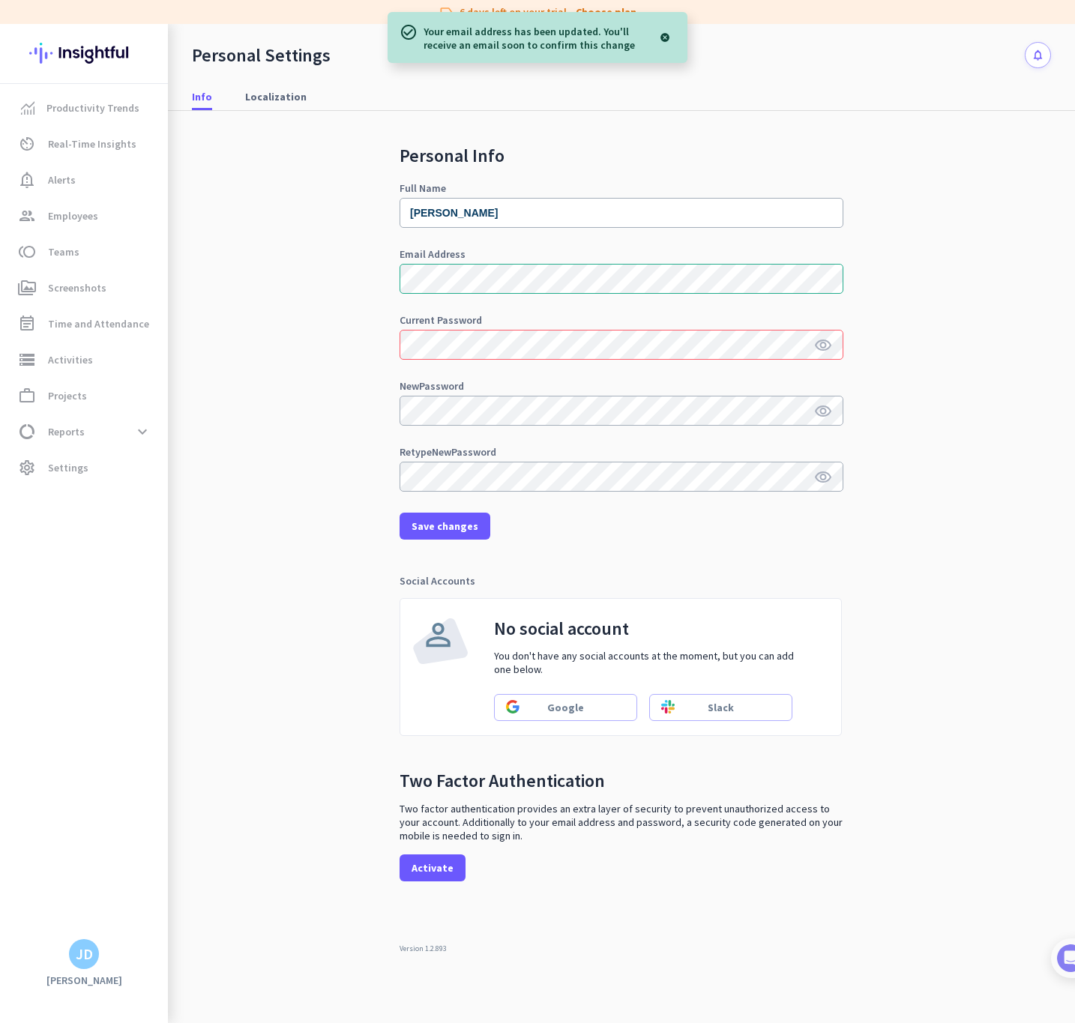
click at [376, 459] on div "Personal Info Full Name [PERSON_NAME] Email Address Current Password visibility…" at bounding box center [621, 556] width 859 height 891
